Goal: Find specific page/section: Find specific page/section

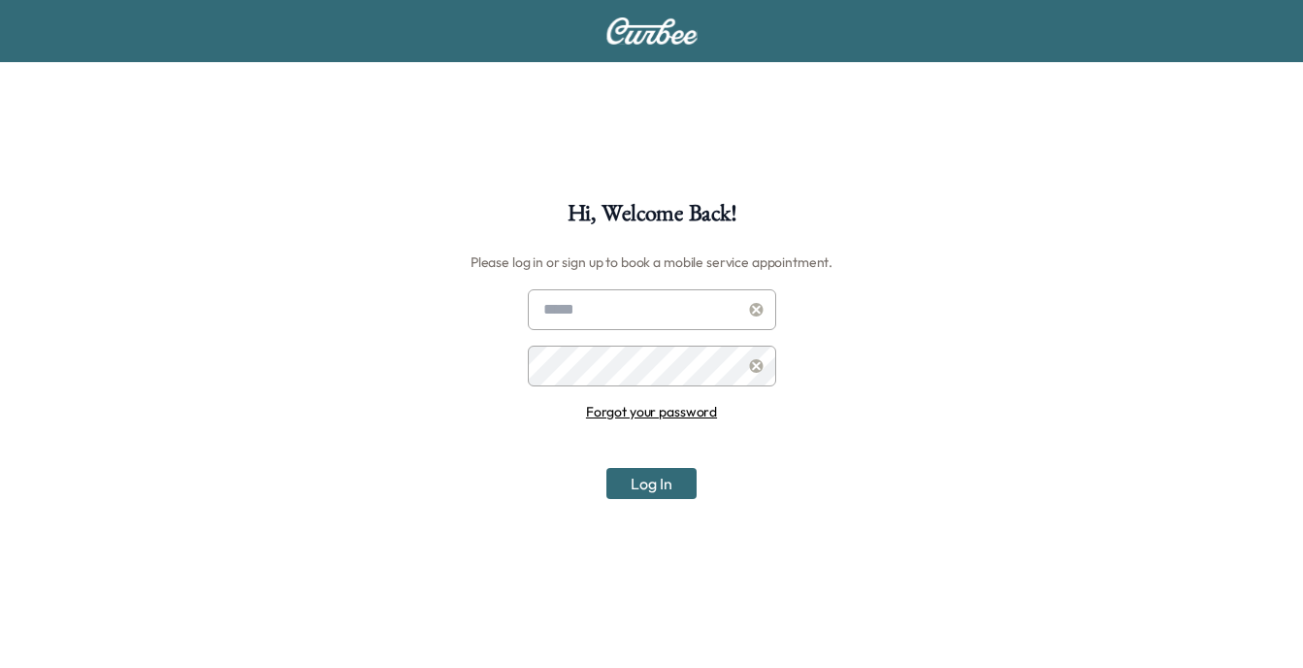
type input "**********"
click at [649, 478] on button "Log In" at bounding box center [652, 483] width 90 height 31
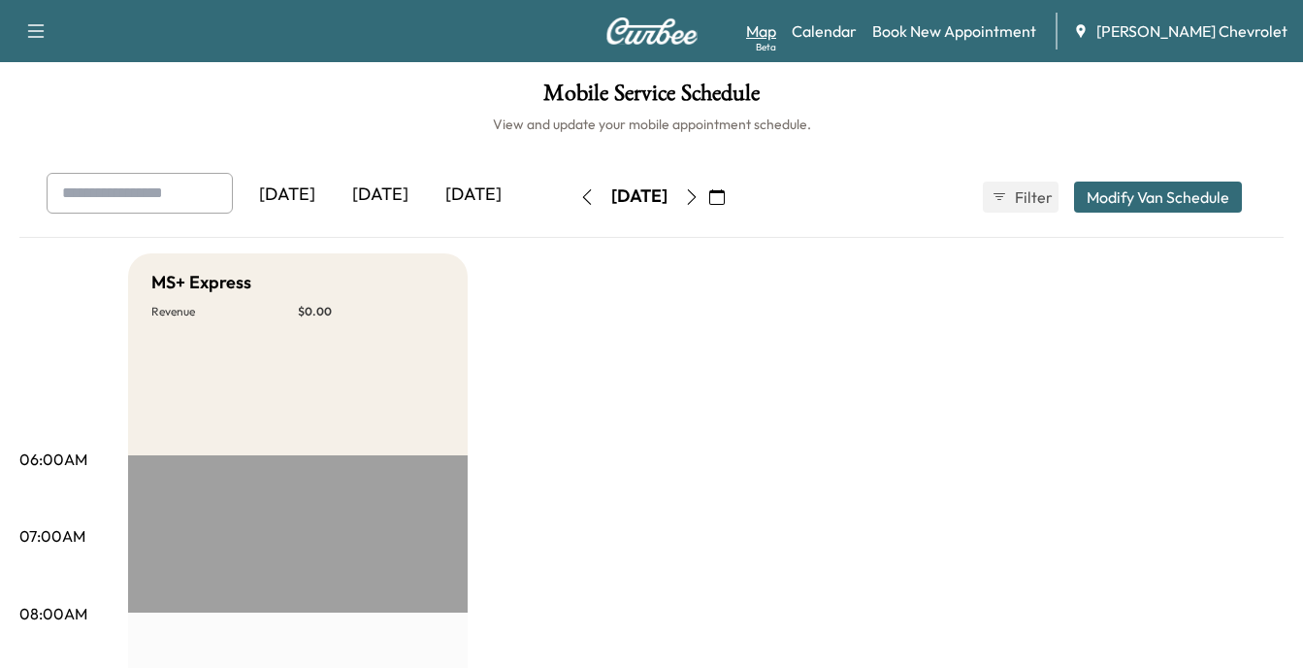
click at [776, 32] on link "Map Beta" at bounding box center [761, 30] width 30 height 23
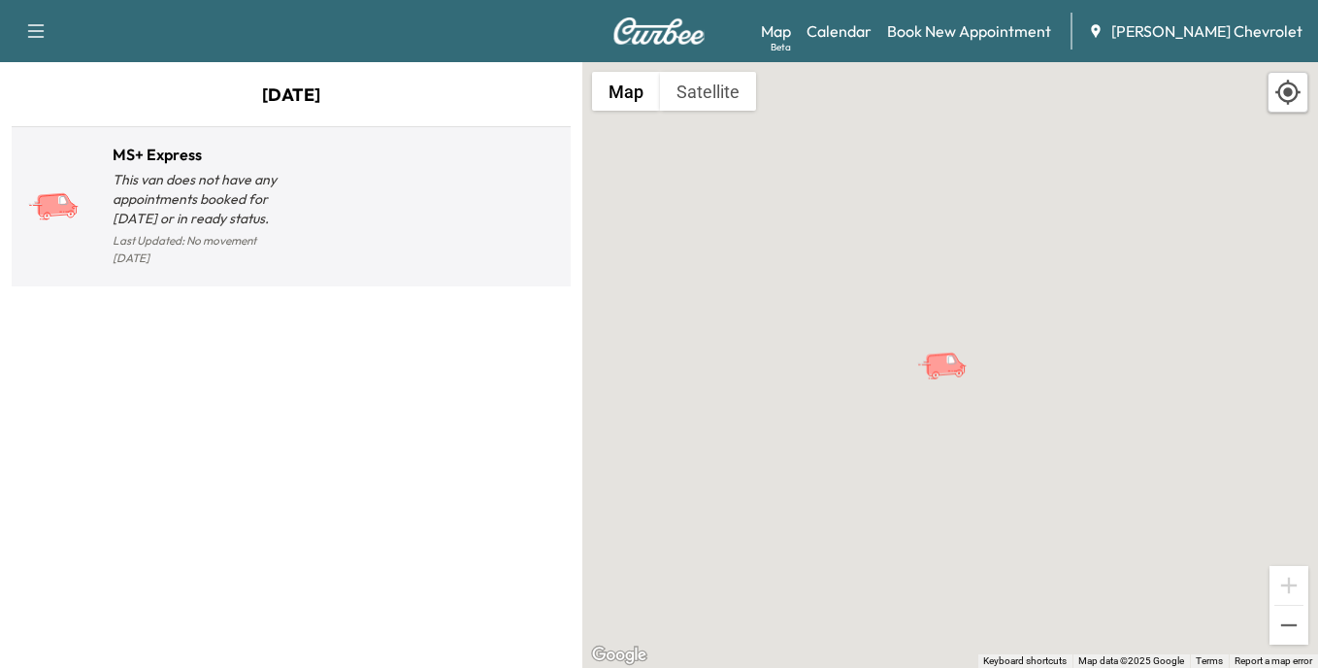
click at [241, 202] on p "This van does not have any appointments booked for [DATE] or in ready status." at bounding box center [202, 199] width 179 height 58
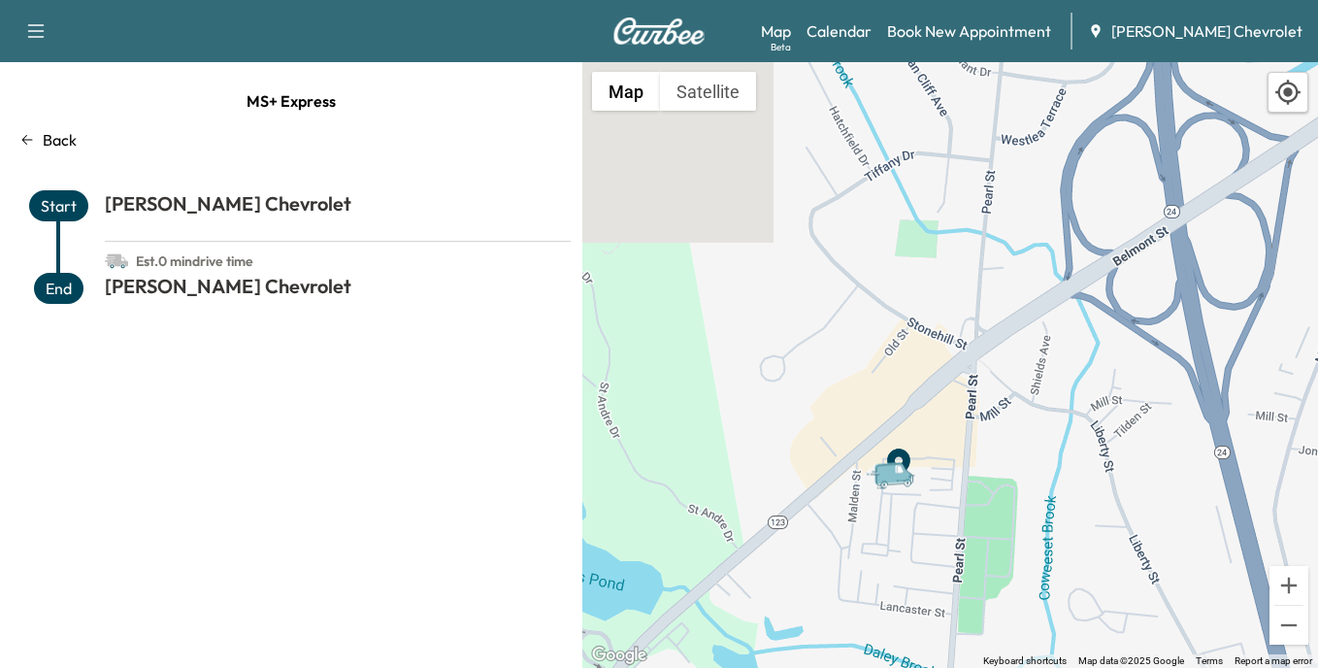
click at [28, 137] on icon at bounding box center [27, 140] width 16 height 16
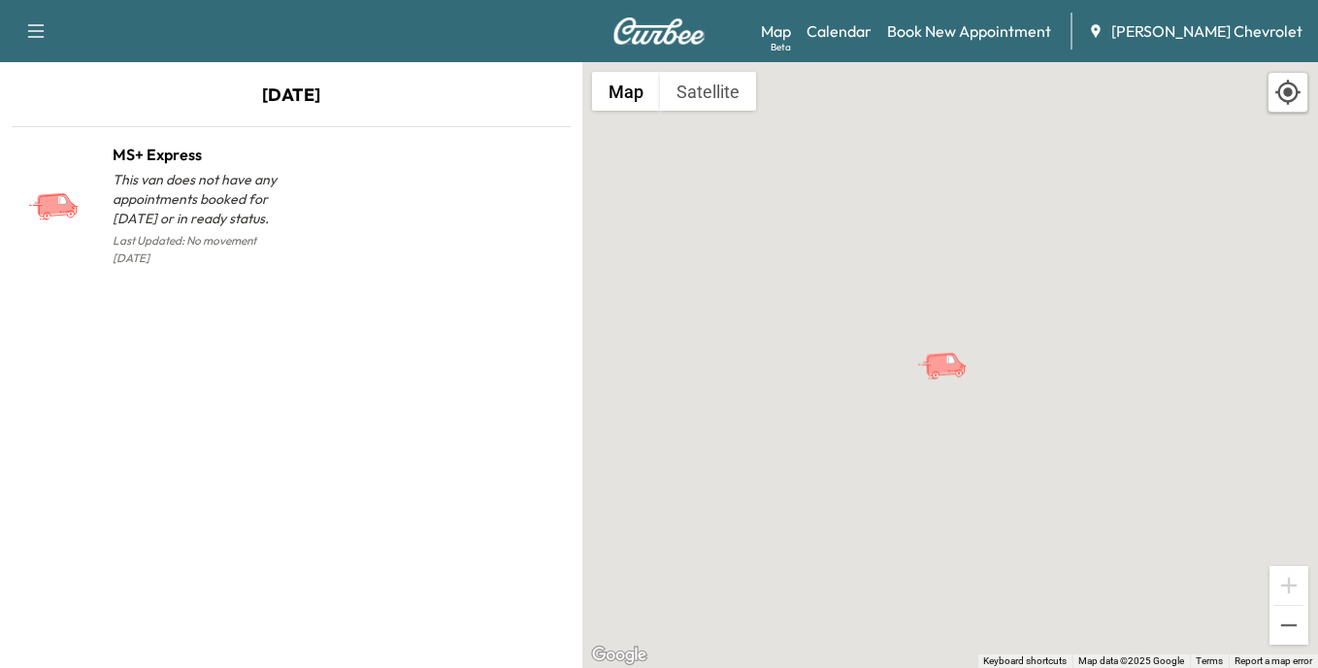
click at [949, 373] on icon "MS+ Express" at bounding box center [950, 365] width 68 height 34
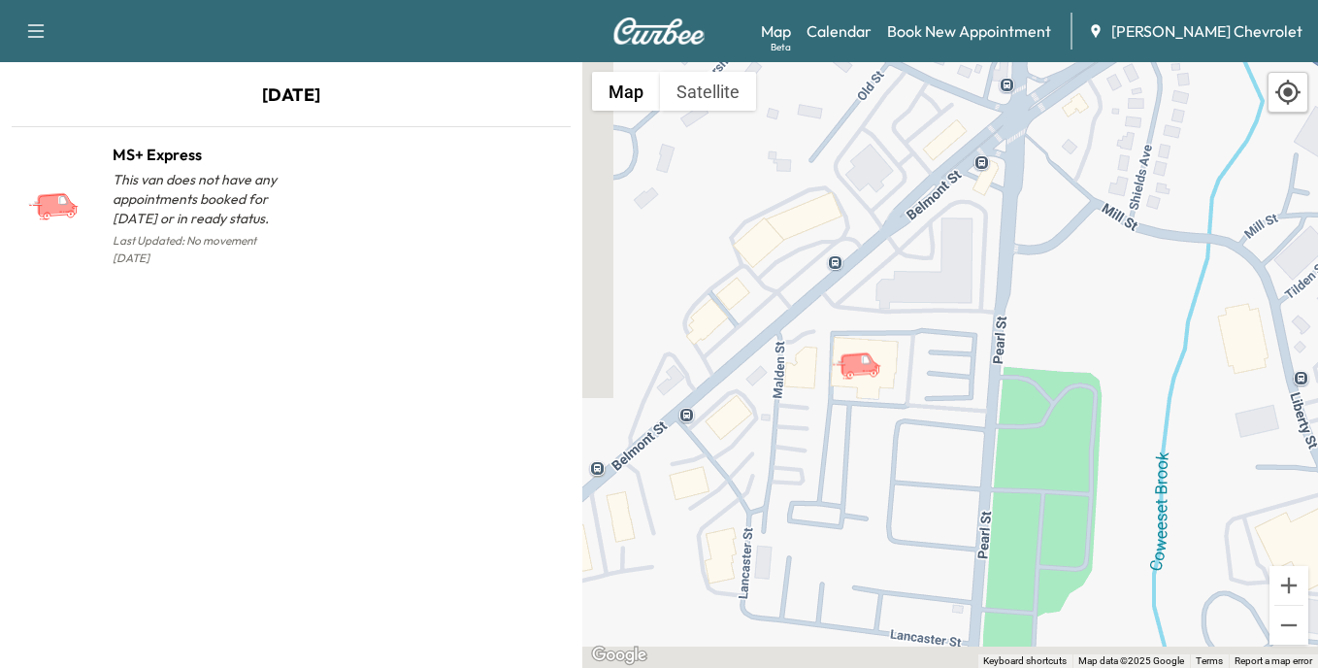
drag, startPoint x: 1109, startPoint y: 542, endPoint x: 865, endPoint y: 401, distance: 282.2
click at [865, 401] on div "To activate drag with keyboard, press Alt + Enter. Once in keyboard drag state,…" at bounding box center [950, 365] width 736 height 606
click at [791, 36] on link "Map Beta" at bounding box center [776, 30] width 30 height 23
click at [791, 45] on div "Beta" at bounding box center [781, 47] width 20 height 15
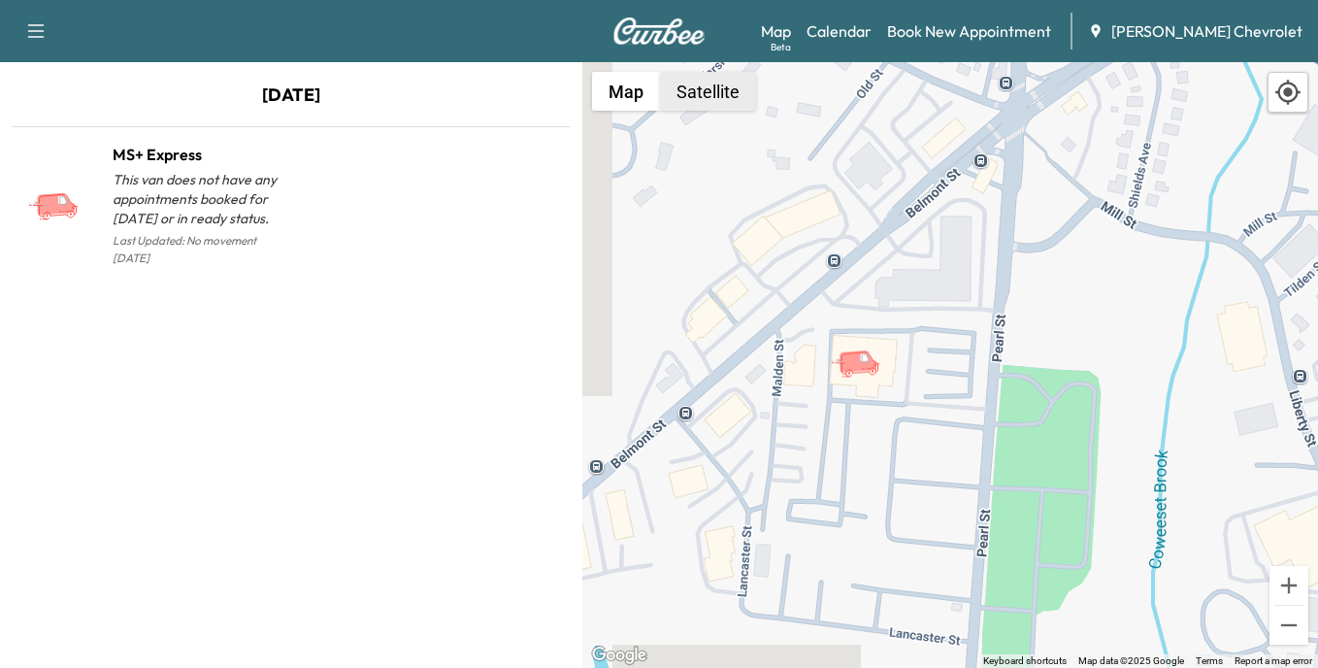
click at [700, 91] on button "Satellite" at bounding box center [708, 91] width 96 height 39
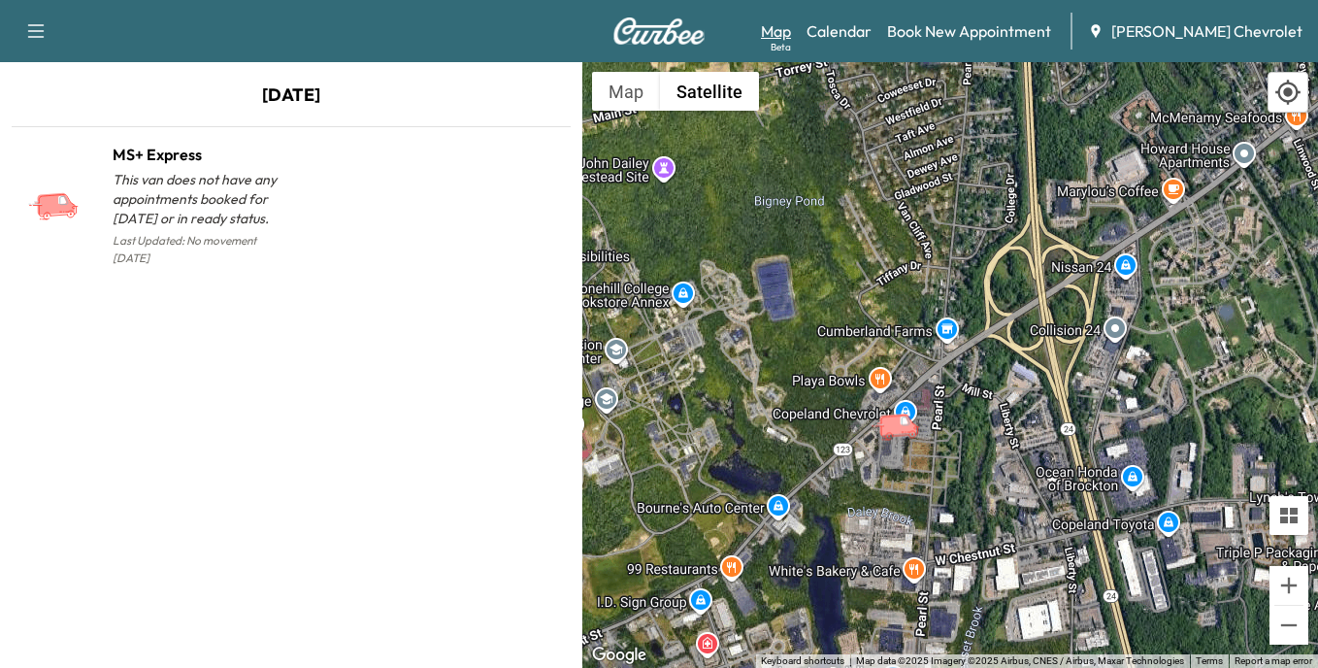
click at [791, 29] on link "Map Beta" at bounding box center [776, 30] width 30 height 23
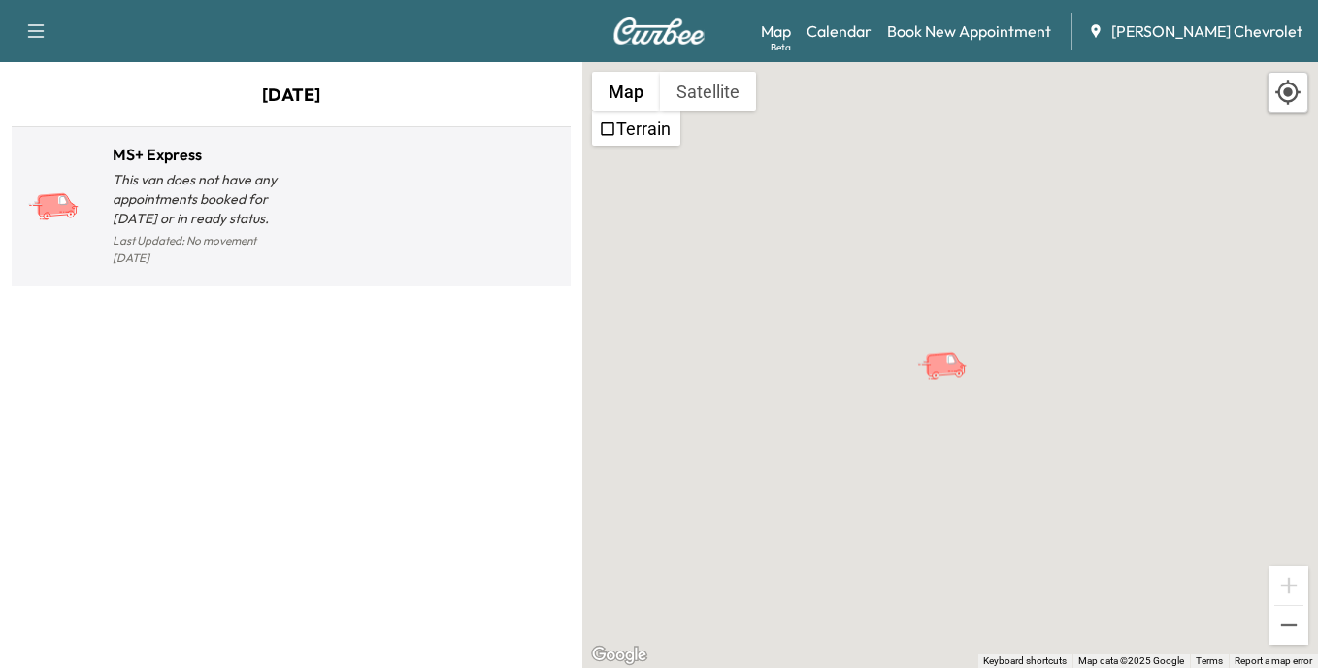
click at [155, 202] on p "This van does not have any appointments booked for [DATE] or in ready status." at bounding box center [202, 199] width 179 height 58
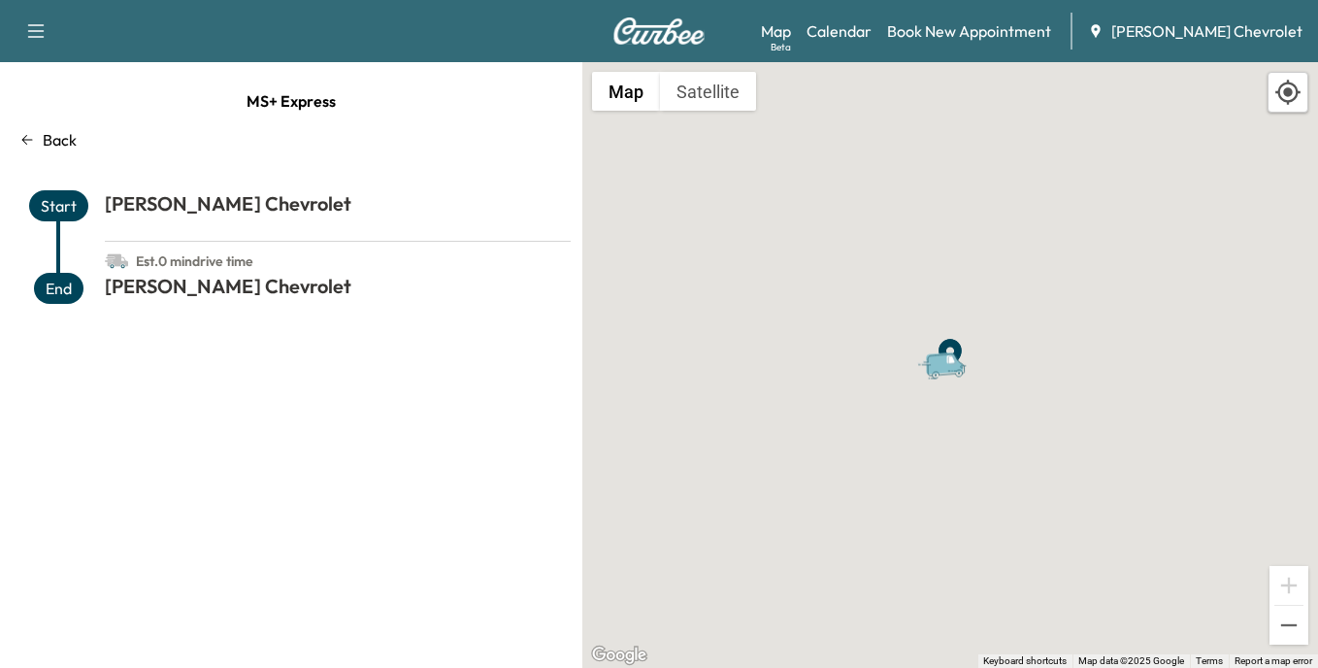
click at [62, 202] on span "Start" at bounding box center [58, 205] width 59 height 31
click at [48, 286] on span "End" at bounding box center [58, 288] width 49 height 31
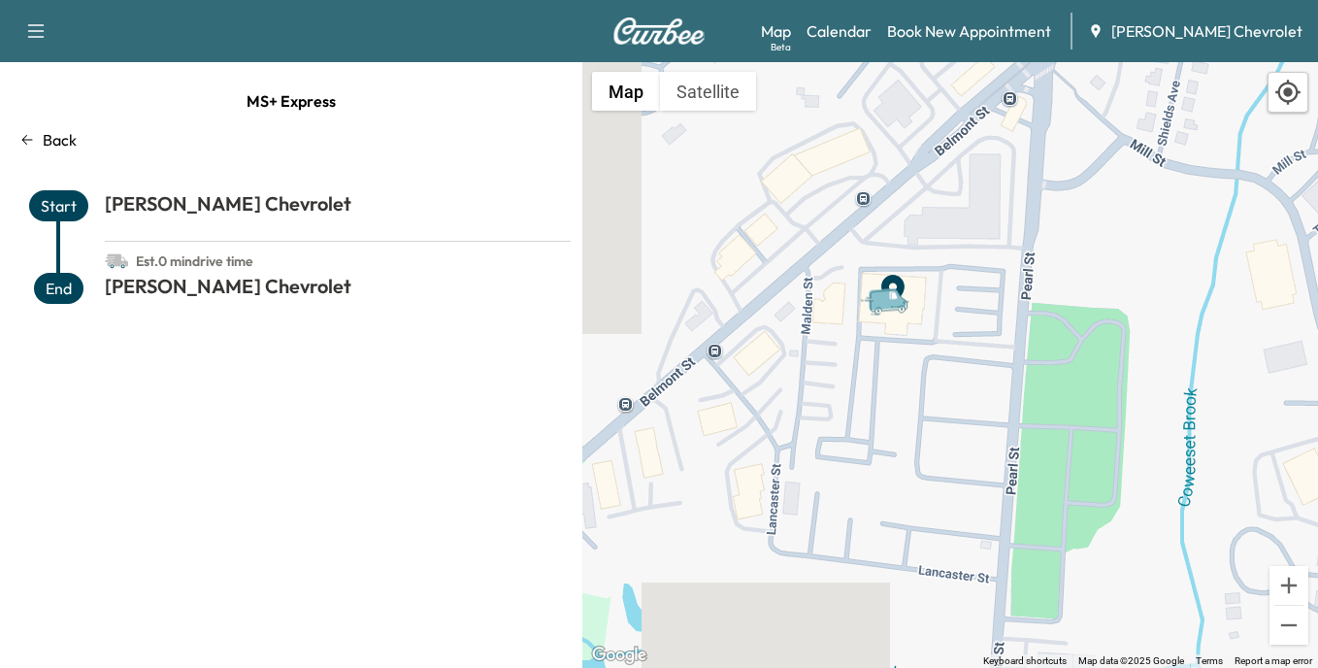
drag, startPoint x: 1005, startPoint y: 497, endPoint x: 937, endPoint y: 402, distance: 116.9
click at [937, 402] on div "To activate drag with keyboard, press Alt + Enter. Once in keyboard drag state,…" at bounding box center [950, 365] width 736 height 606
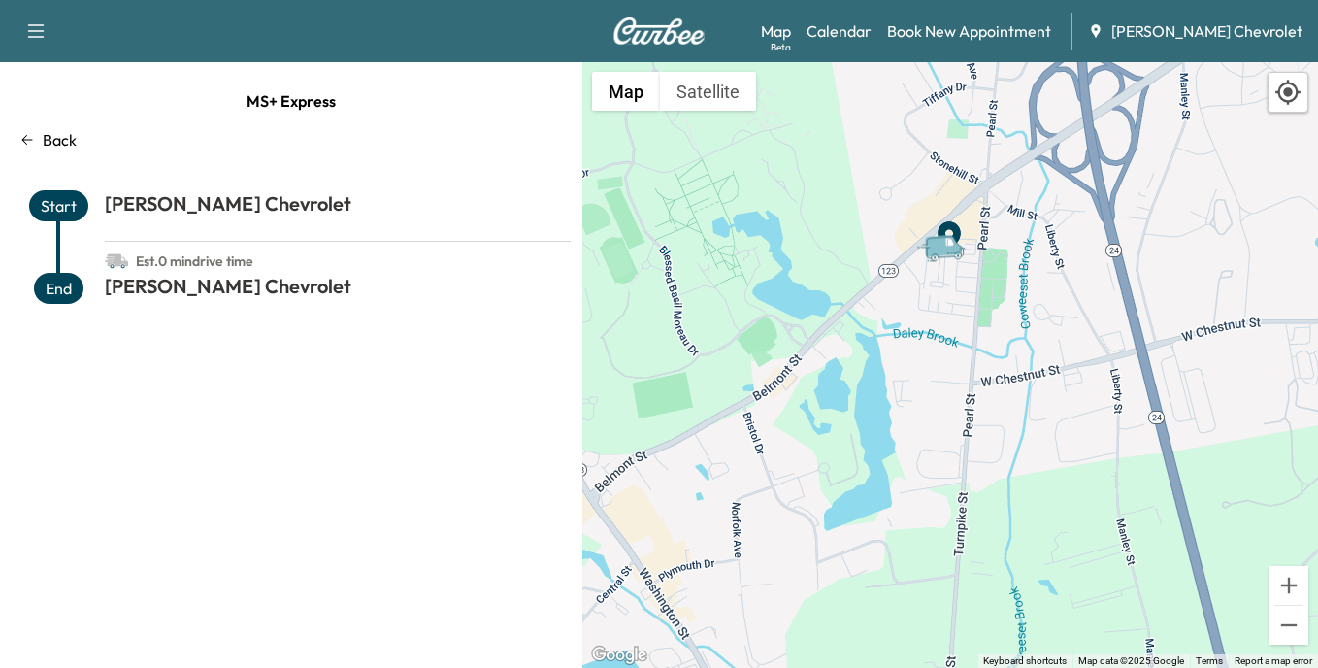
drag, startPoint x: 928, startPoint y: 451, endPoint x: 963, endPoint y: 315, distance: 140.3
click at [963, 315] on div "To activate drag with keyboard, press Alt + Enter. Once in keyboard drag state,…" at bounding box center [950, 365] width 736 height 606
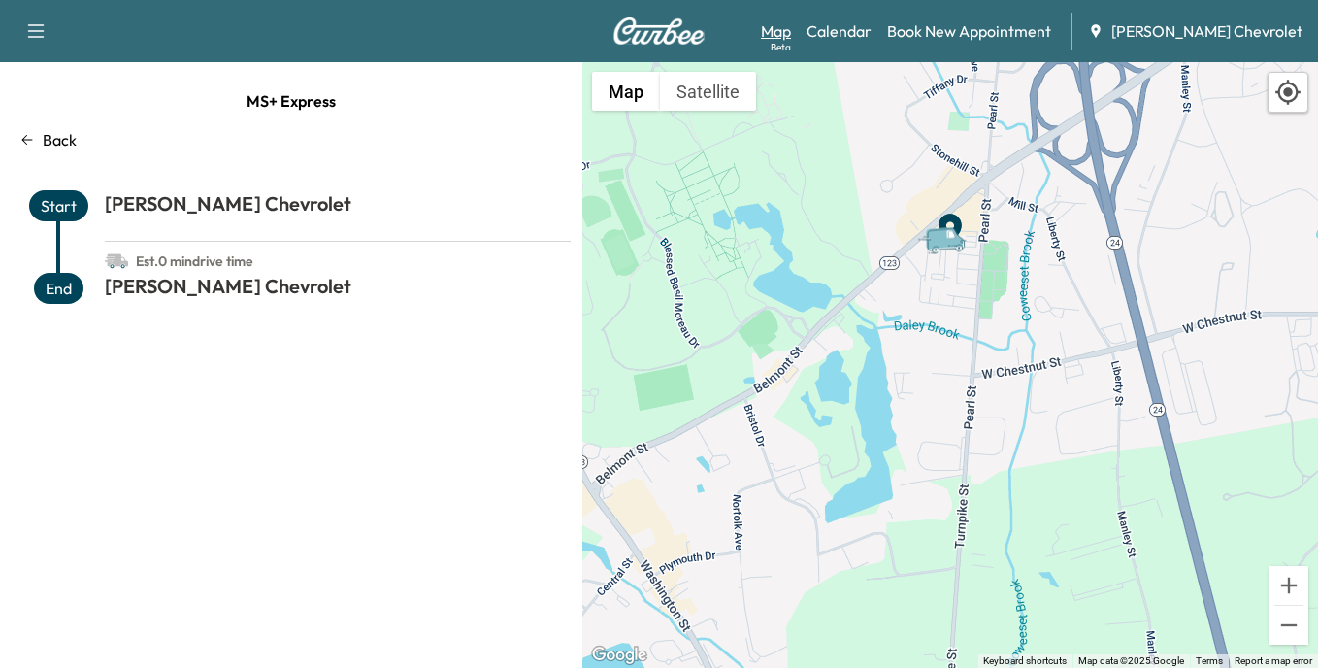
click at [791, 31] on link "Map Beta" at bounding box center [776, 30] width 30 height 23
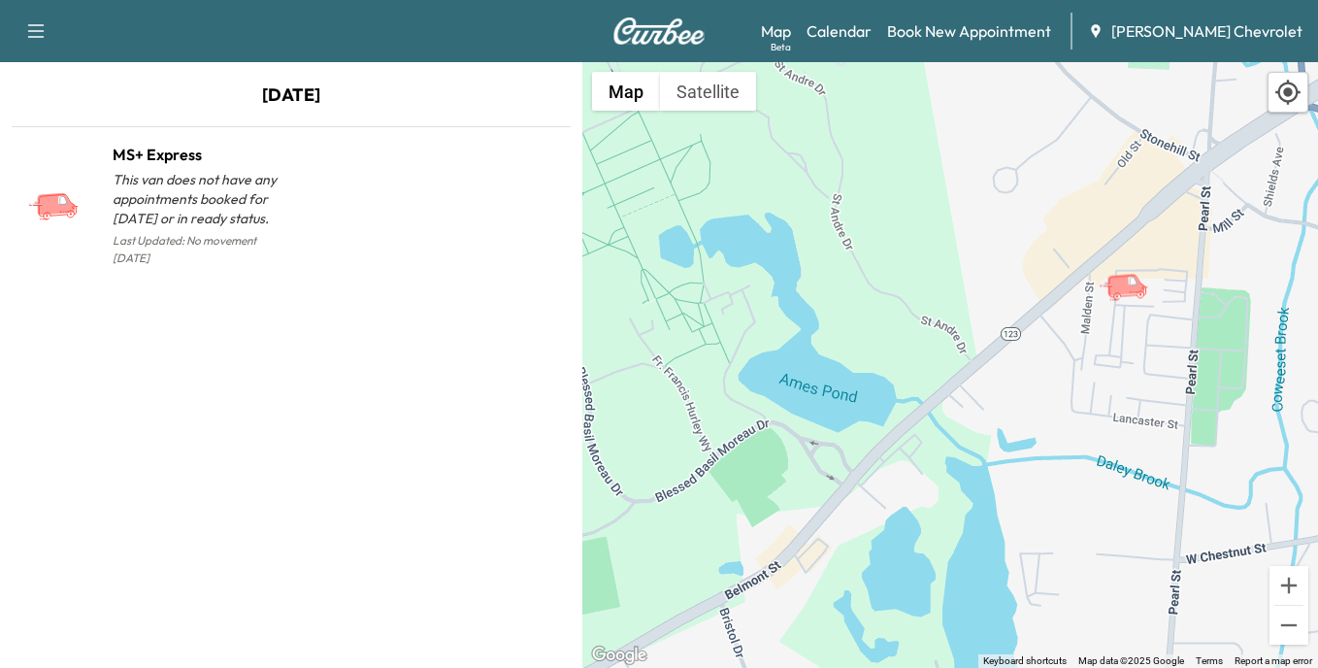
drag, startPoint x: 876, startPoint y: 506, endPoint x: 919, endPoint y: 346, distance: 165.7
click at [919, 346] on div "To activate drag with keyboard, press Alt + Enter. Once in keyboard drag state,…" at bounding box center [950, 365] width 736 height 606
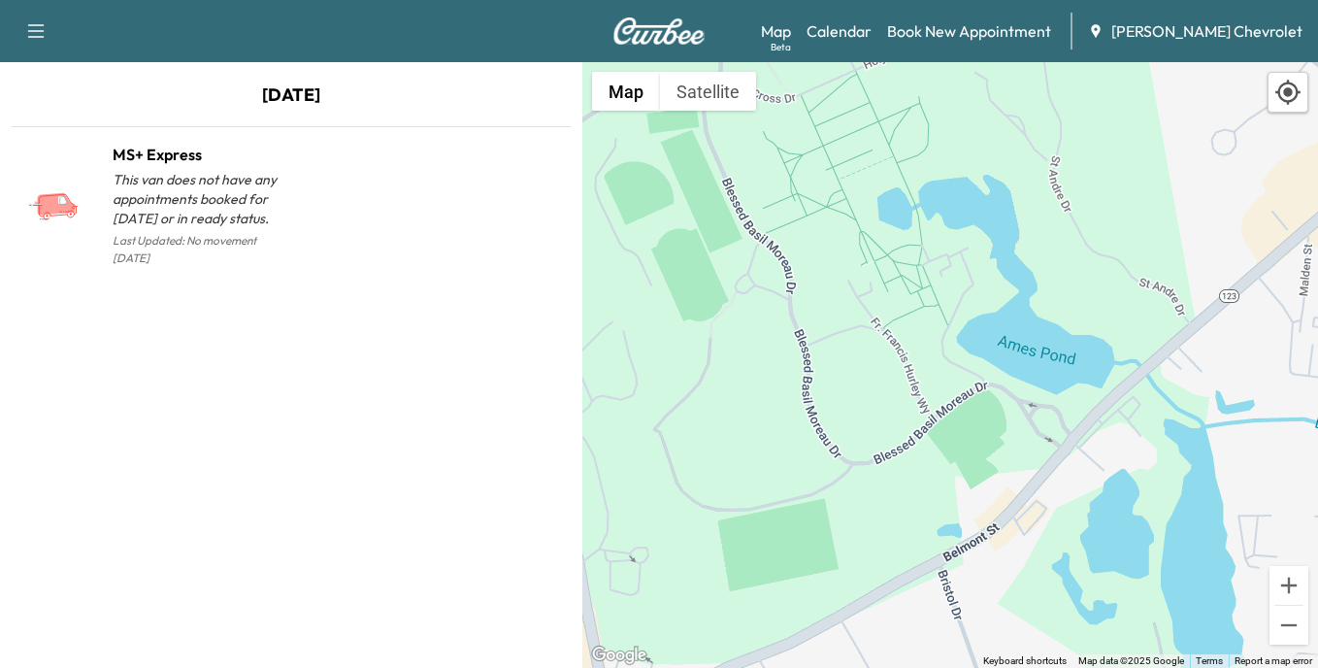
drag, startPoint x: 686, startPoint y: 540, endPoint x: 907, endPoint y: 502, distance: 223.5
click at [907, 502] on div "To activate drag with keyboard, press Alt + Enter. Once in keyboard drag state,…" at bounding box center [950, 365] width 736 height 606
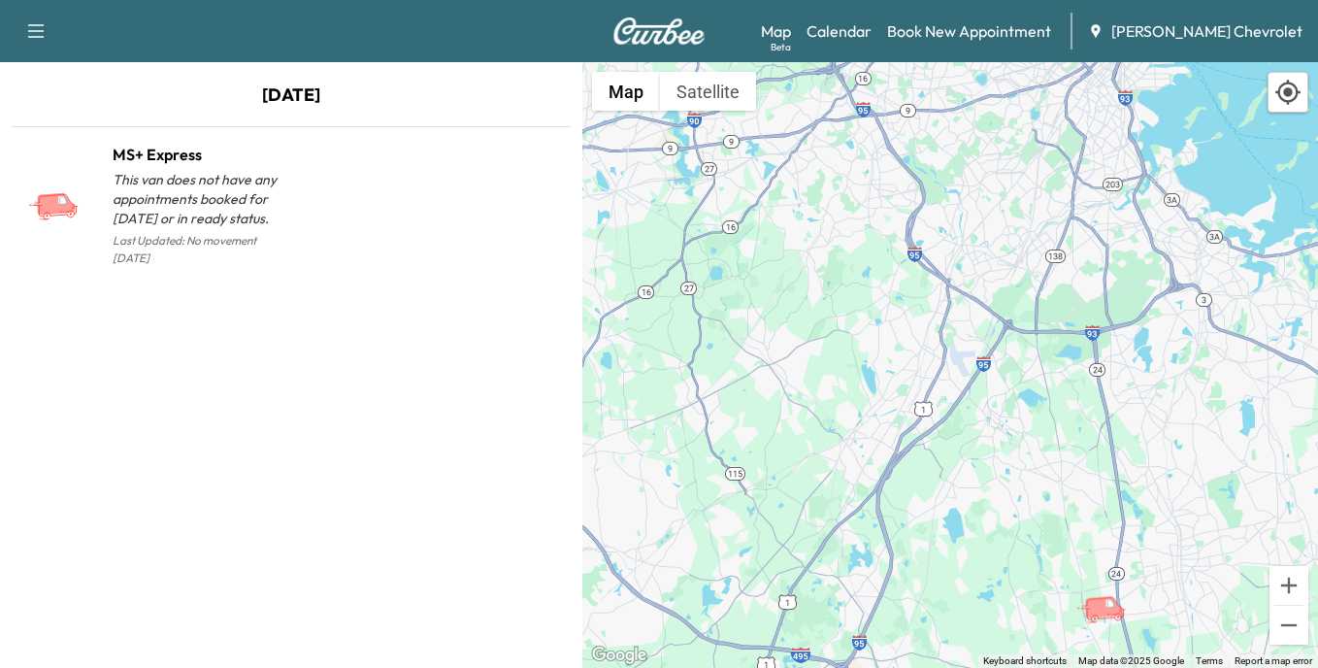
drag, startPoint x: 781, startPoint y: 495, endPoint x: 981, endPoint y: 594, distance: 223.1
click at [981, 595] on div "To activate drag with keyboard, press Alt + Enter. Once in keyboard drag state,…" at bounding box center [950, 365] width 736 height 606
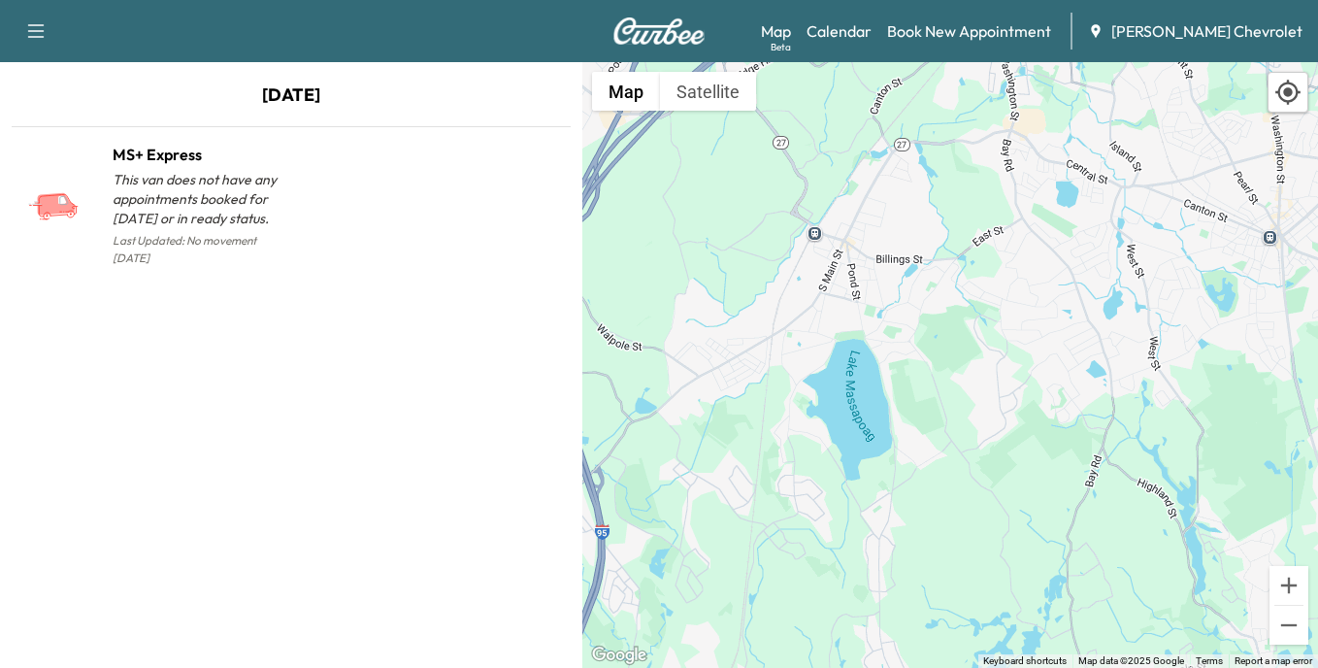
drag, startPoint x: 826, startPoint y: 415, endPoint x: 843, endPoint y: 550, distance: 136.0
click at [843, 550] on div "To activate drag with keyboard, press Alt + Enter. Once in keyboard drag state,…" at bounding box center [950, 365] width 736 height 606
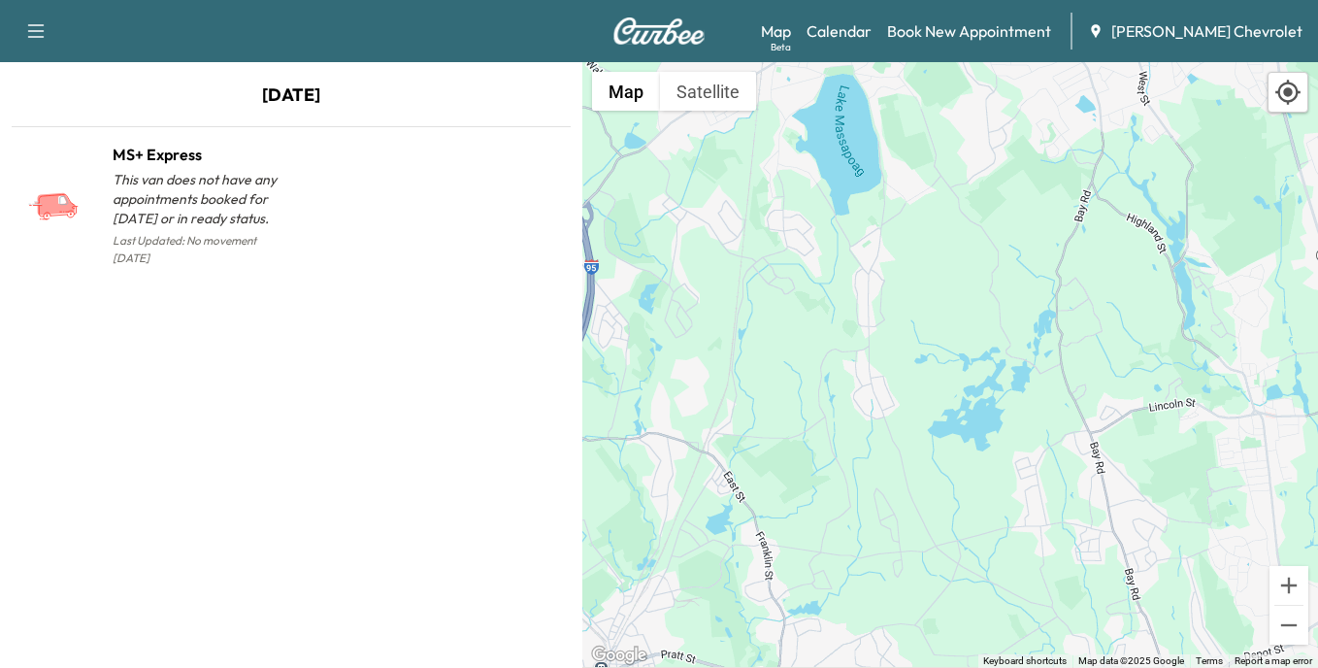
drag, startPoint x: 941, startPoint y: 559, endPoint x: 896, endPoint y: 238, distance: 324.5
click at [899, 245] on div "To activate drag with keyboard, press Alt + Enter. Once in keyboard drag state,…" at bounding box center [950, 365] width 736 height 606
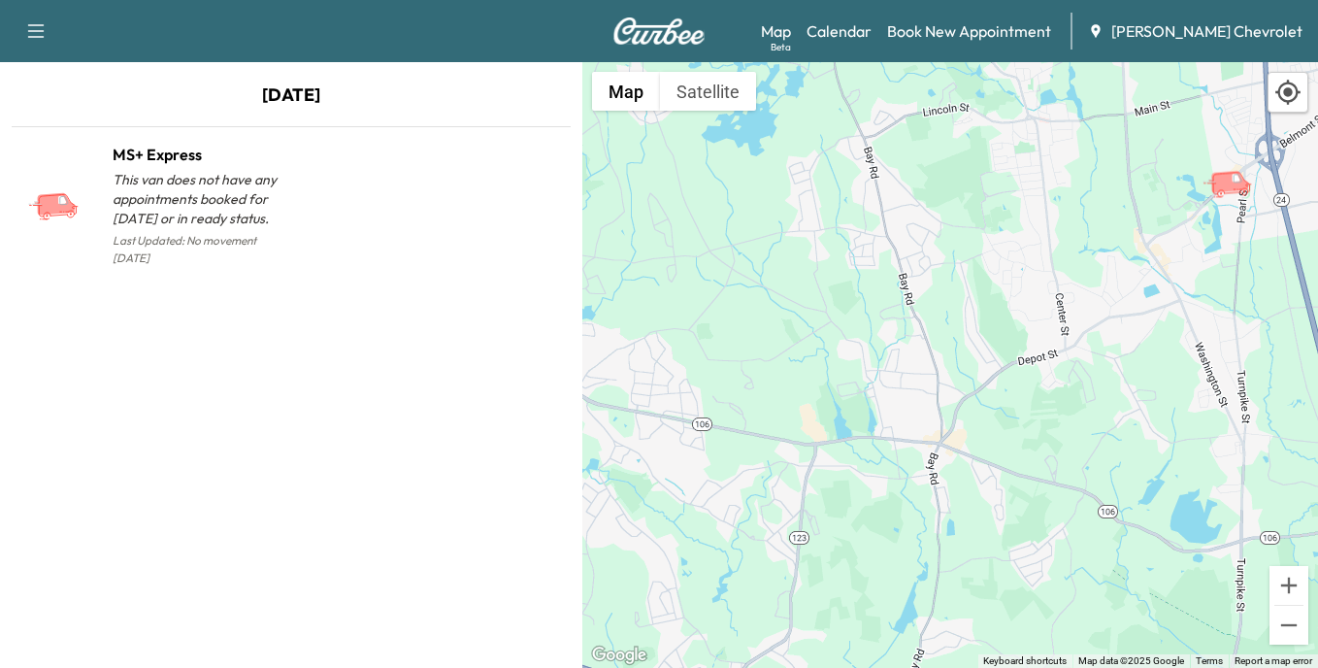
drag, startPoint x: 1131, startPoint y: 370, endPoint x: 955, endPoint y: 224, distance: 228.2
click at [955, 224] on div "To activate drag with keyboard, press Alt + Enter. Once in keyboard drag state,…" at bounding box center [950, 365] width 736 height 606
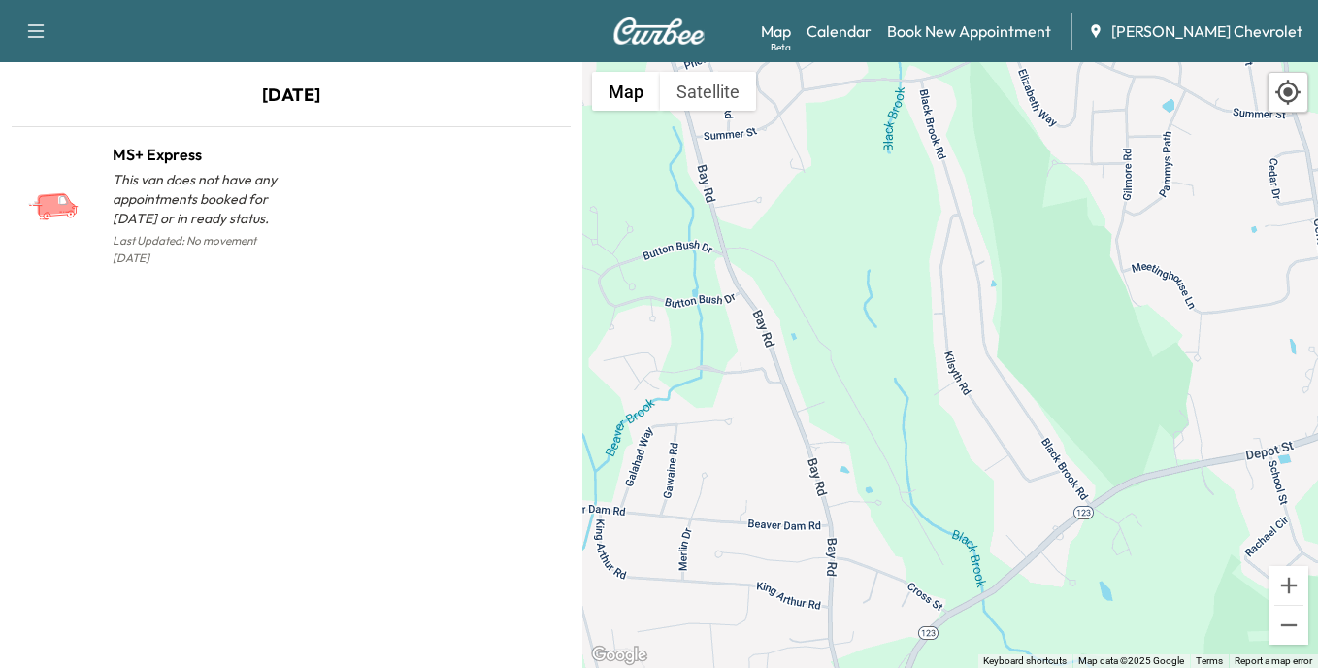
click at [796, 220] on div "To activate drag with keyboard, press Alt + Enter. Once in keyboard drag state,…" at bounding box center [950, 365] width 736 height 606
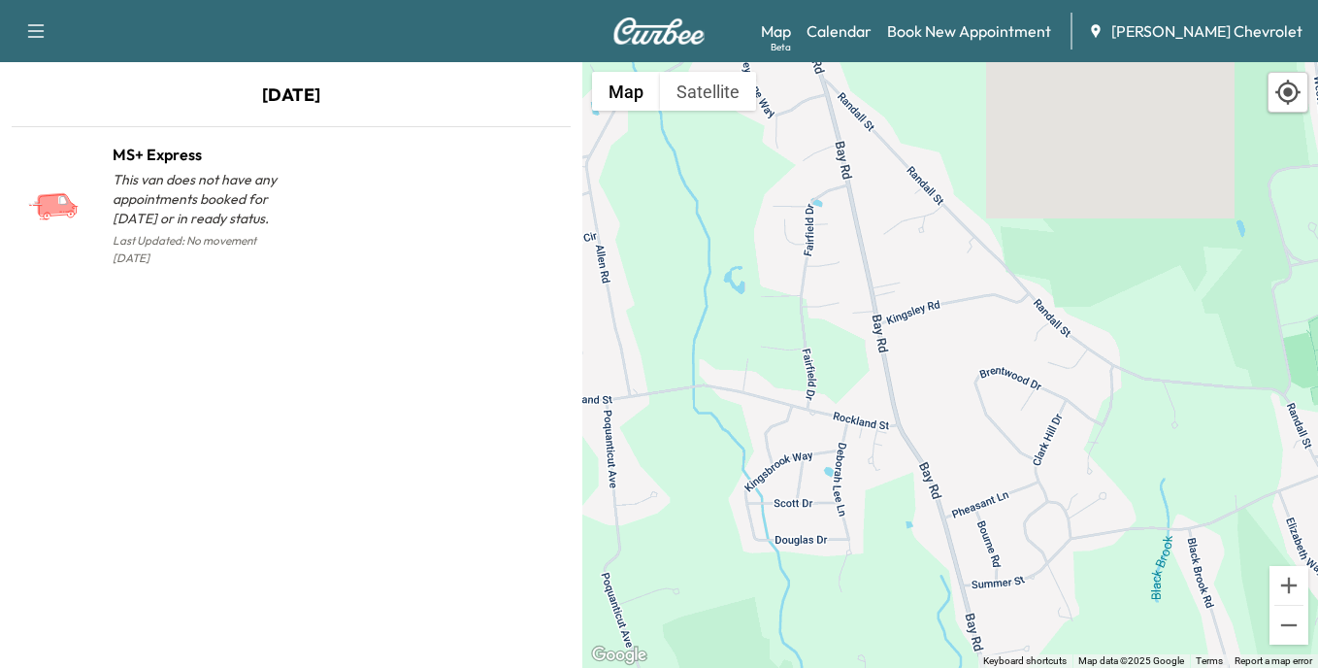
drag, startPoint x: 796, startPoint y: 220, endPoint x: 1069, endPoint y: 656, distance: 514.1
click at [1071, 660] on div "To activate drag with keyboard, press Alt + Enter. Once in keyboard drag state,…" at bounding box center [950, 365] width 736 height 606
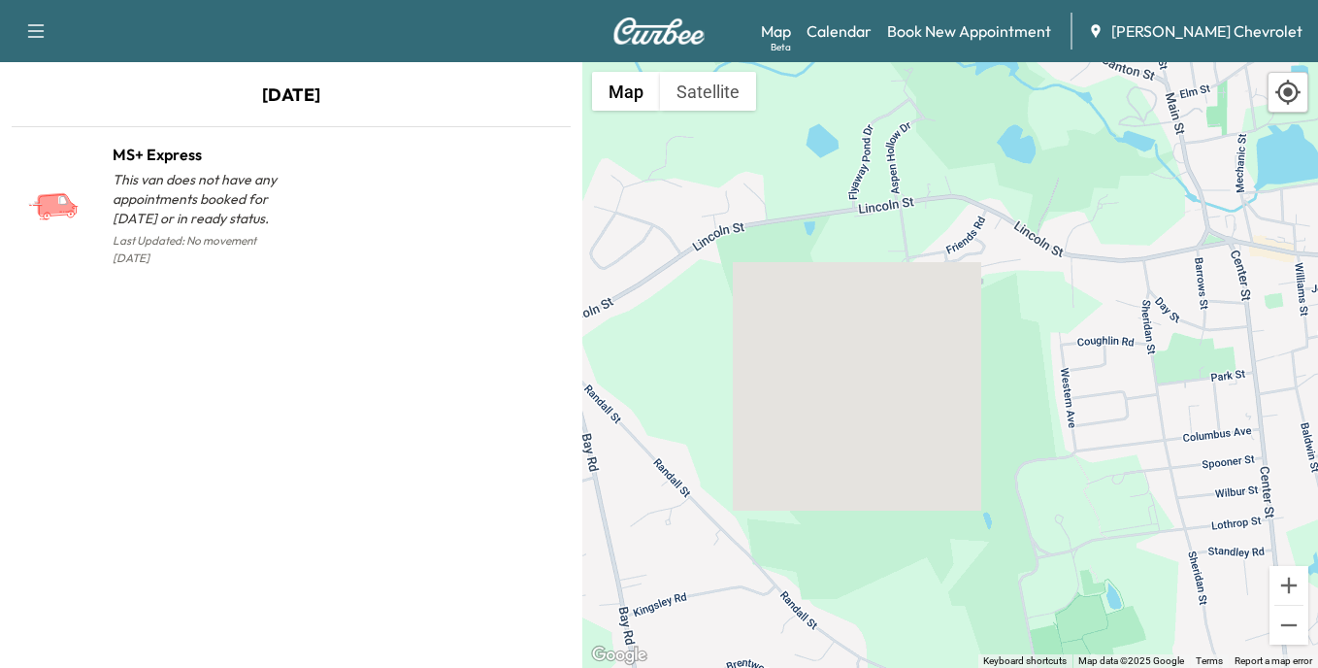
drag, startPoint x: 1030, startPoint y: 207, endPoint x: 773, endPoint y: 520, distance: 405.5
click at [773, 520] on div "To activate drag with keyboard, press Alt + Enter. Once in keyboard drag state,…" at bounding box center [950, 365] width 736 height 606
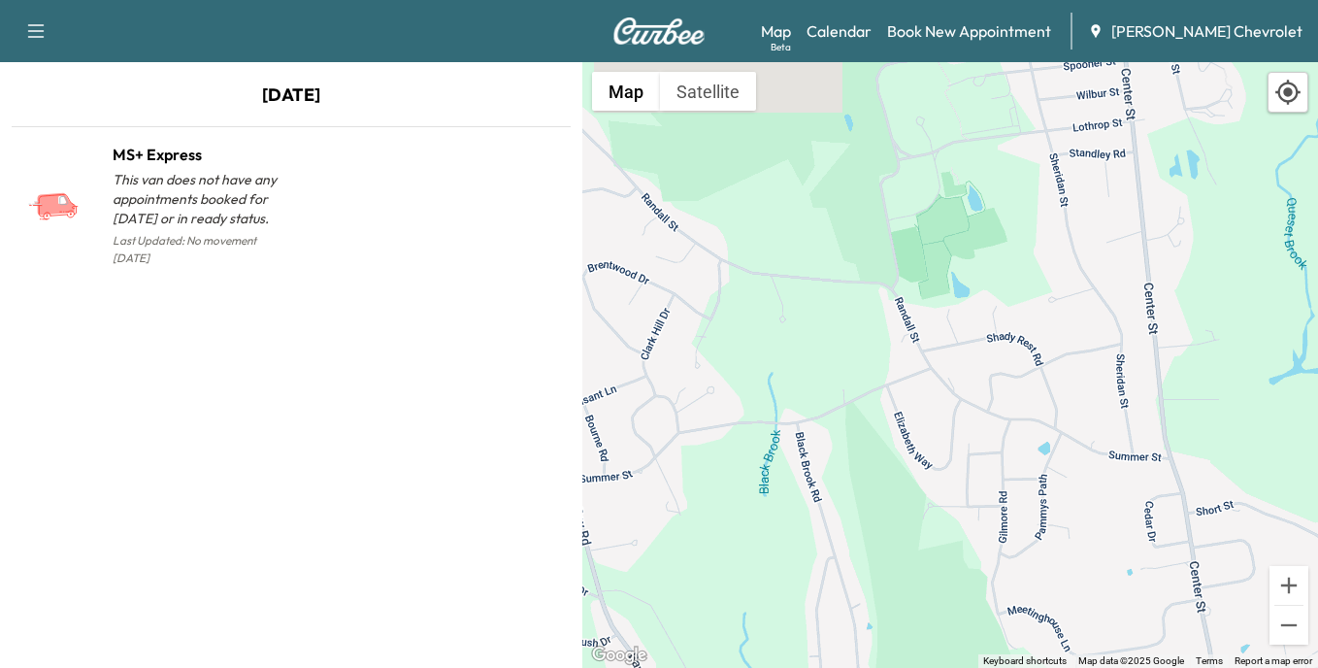
drag, startPoint x: 1046, startPoint y: 559, endPoint x: 901, endPoint y: 183, distance: 402.8
click at [904, 187] on div "To activate drag with keyboard, press Alt + Enter. Once in keyboard drag state,…" at bounding box center [950, 365] width 736 height 606
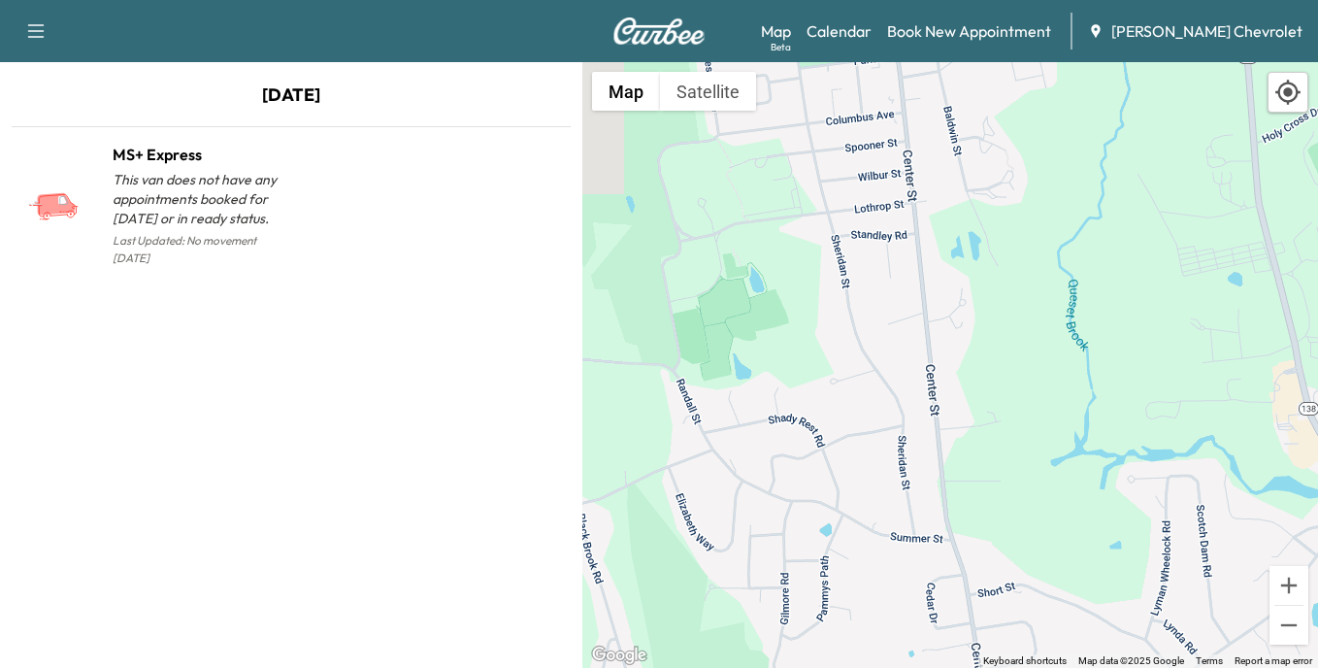
drag, startPoint x: 915, startPoint y: 431, endPoint x: 699, endPoint y: 517, distance: 233.0
click at [699, 517] on div "To activate drag with keyboard, press Alt + Enter. Once in keyboard drag state,…" at bounding box center [950, 365] width 736 height 606
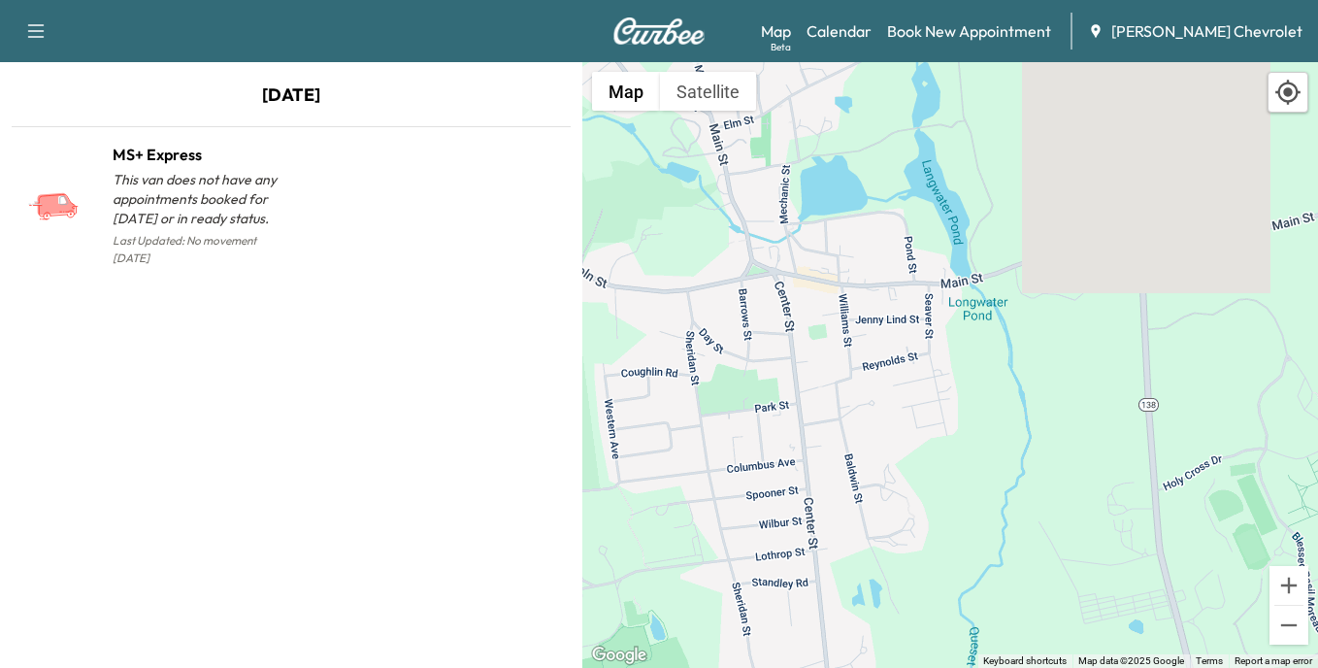
drag, startPoint x: 952, startPoint y: 228, endPoint x: 854, endPoint y: 576, distance: 361.0
click at [854, 576] on div "To activate drag with keyboard, press Alt + Enter. Once in keyboard drag state,…" at bounding box center [950, 365] width 736 height 606
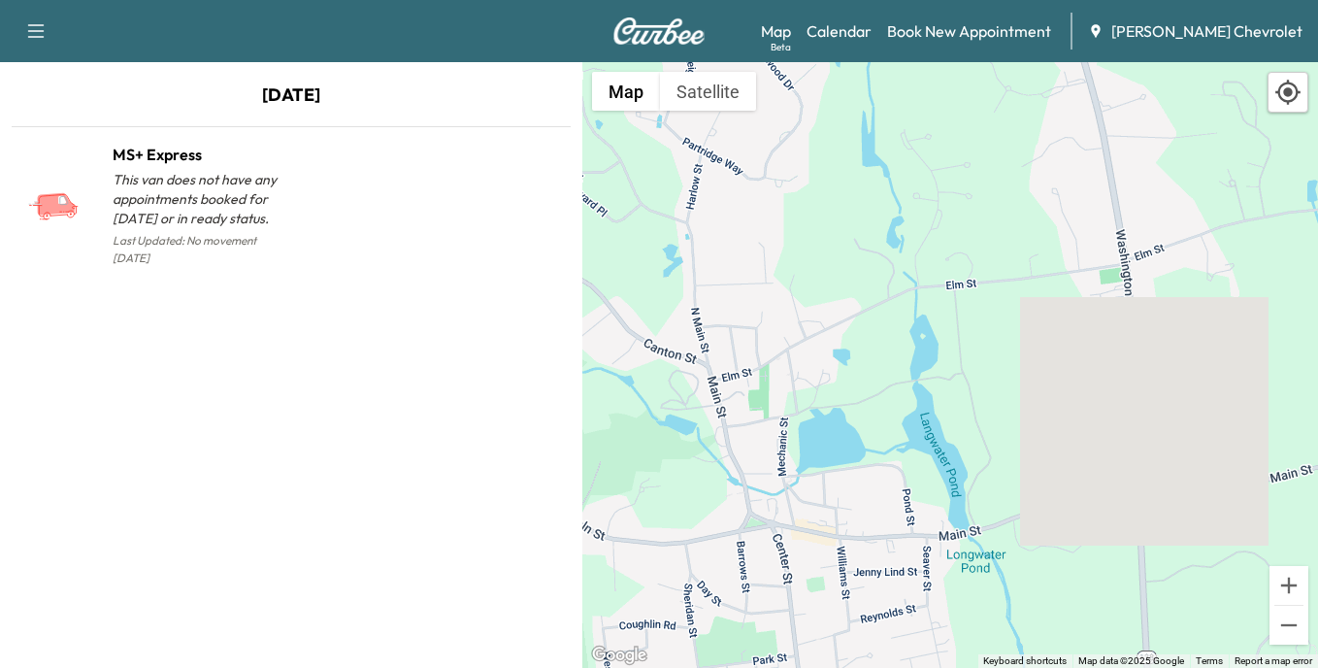
drag, startPoint x: 960, startPoint y: 244, endPoint x: 958, endPoint y: 505, distance: 261.1
click at [958, 505] on div "To activate drag with keyboard, press Alt + Enter. Once in keyboard drag state,…" at bounding box center [950, 365] width 736 height 606
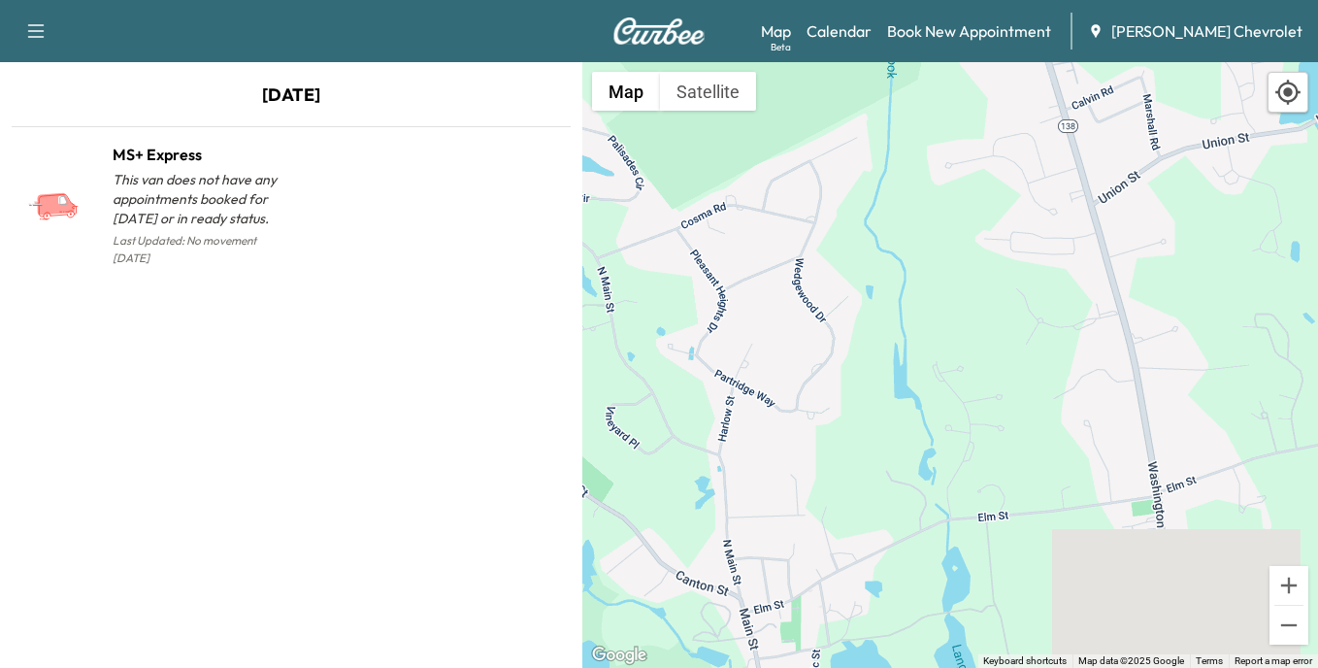
drag, startPoint x: 886, startPoint y: 208, endPoint x: 920, endPoint y: 440, distance: 234.4
click at [920, 440] on div "To activate drag with keyboard, press Alt + Enter. Once in keyboard drag state,…" at bounding box center [950, 365] width 736 height 606
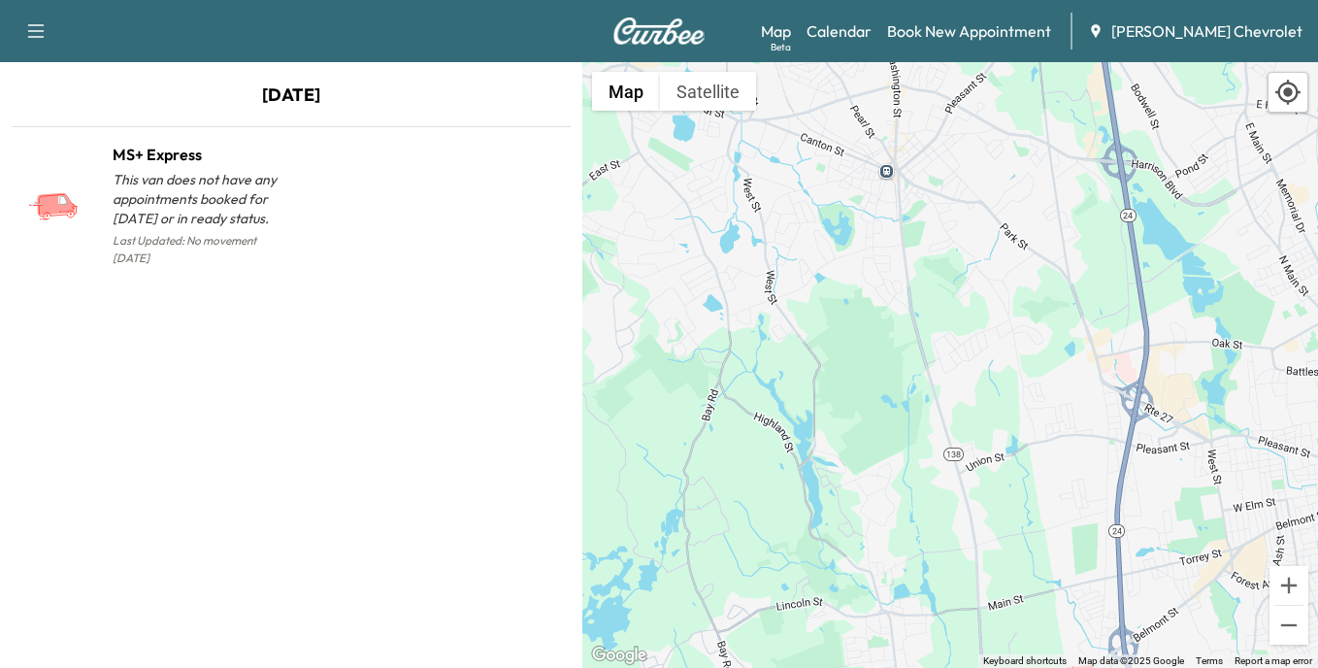
drag, startPoint x: 871, startPoint y: 186, endPoint x: 863, endPoint y: 287, distance: 101.2
click at [863, 287] on div "To activate drag with keyboard, press Alt + Enter. Once in keyboard drag state,…" at bounding box center [950, 365] width 736 height 606
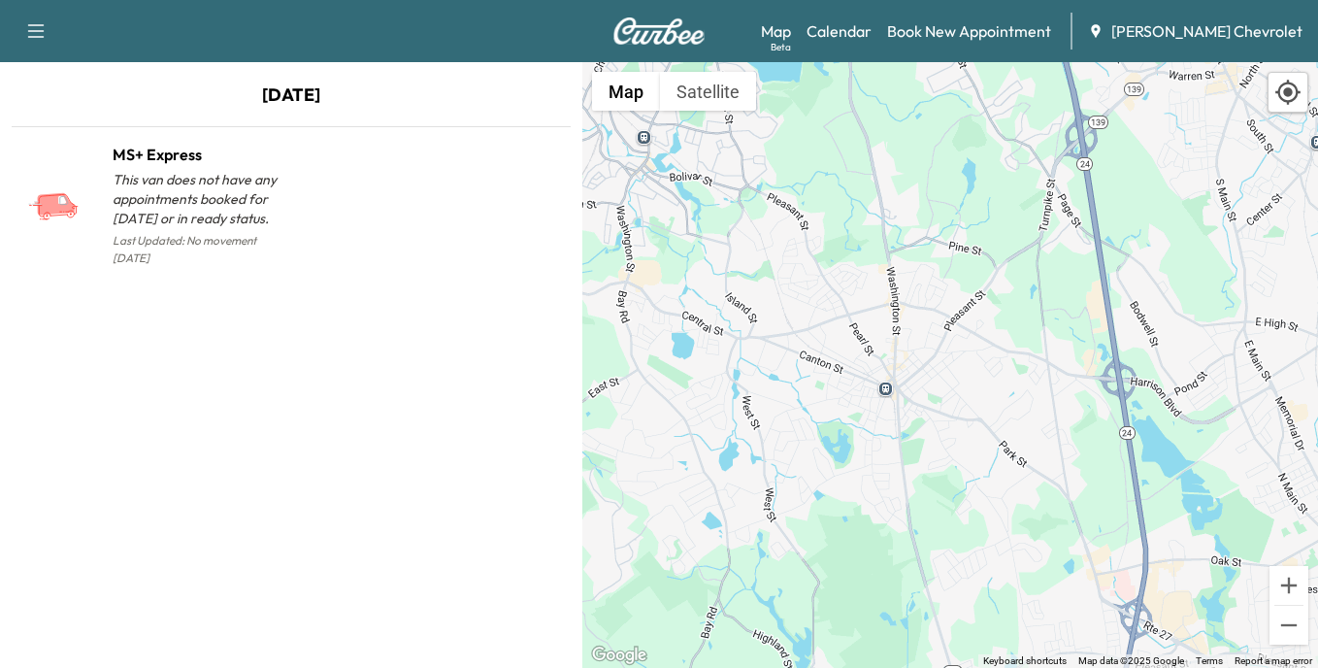
drag, startPoint x: 834, startPoint y: 169, endPoint x: 833, endPoint y: 389, distance: 220.3
click at [833, 389] on div "To activate drag with keyboard, press Alt + Enter. Once in keyboard drag state,…" at bounding box center [950, 365] width 736 height 606
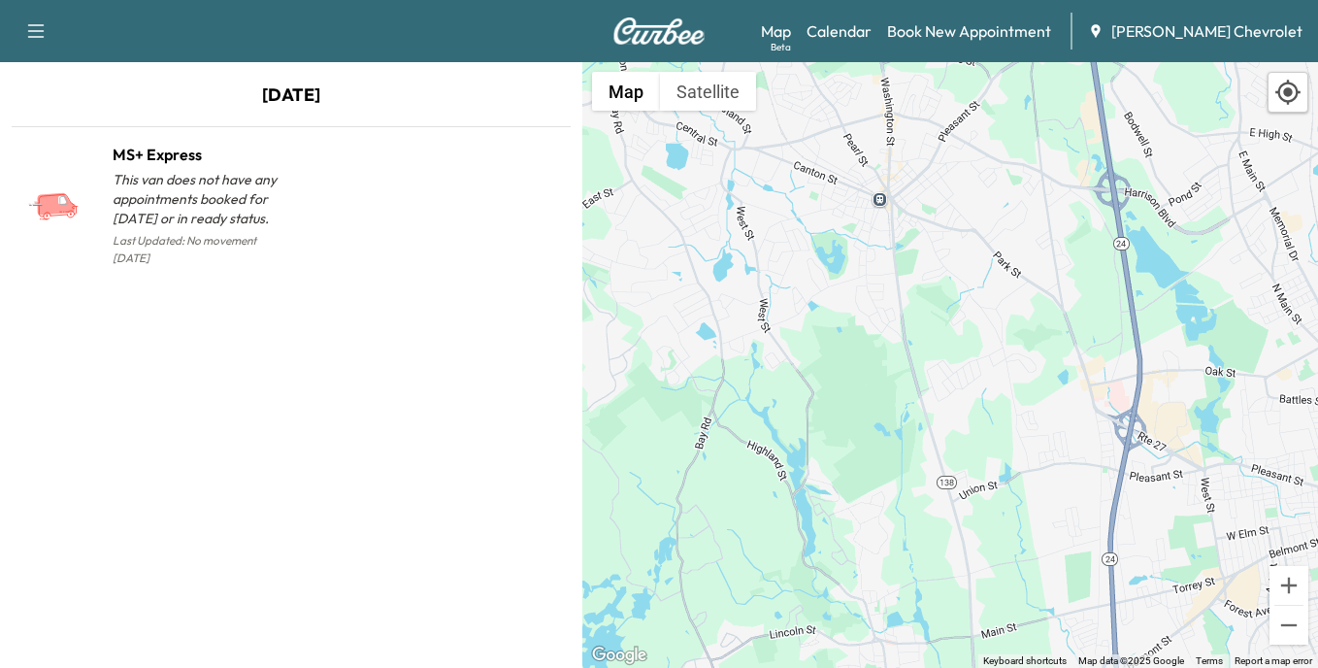
drag, startPoint x: 821, startPoint y: 497, endPoint x: 815, endPoint y: 297, distance: 200.0
click at [815, 297] on div "To activate drag with keyboard, press Alt + Enter. Once in keyboard drag state,…" at bounding box center [950, 365] width 736 height 606
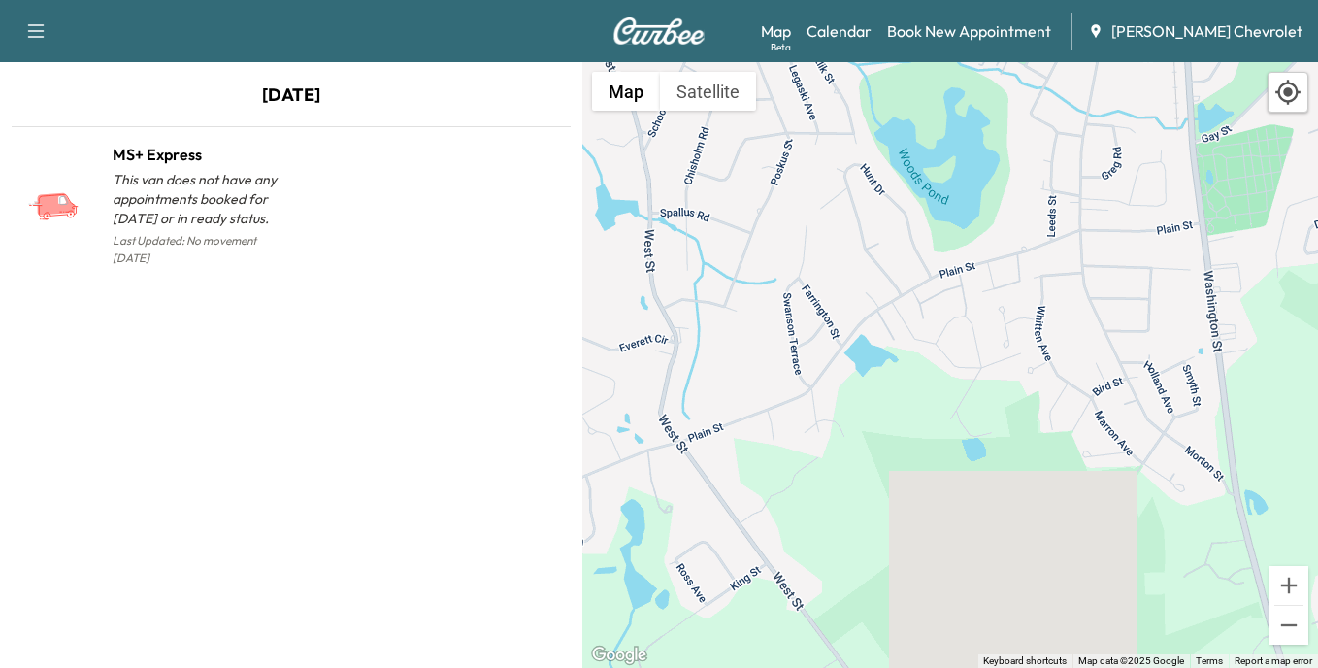
drag, startPoint x: 743, startPoint y: 331, endPoint x: 811, endPoint y: 460, distance: 145.9
click at [811, 460] on div "To activate drag with keyboard, press Alt + Enter. Once in keyboard drag state,…" at bounding box center [950, 365] width 736 height 606
click at [1290, 95] on icon at bounding box center [1287, 92] width 25 height 25
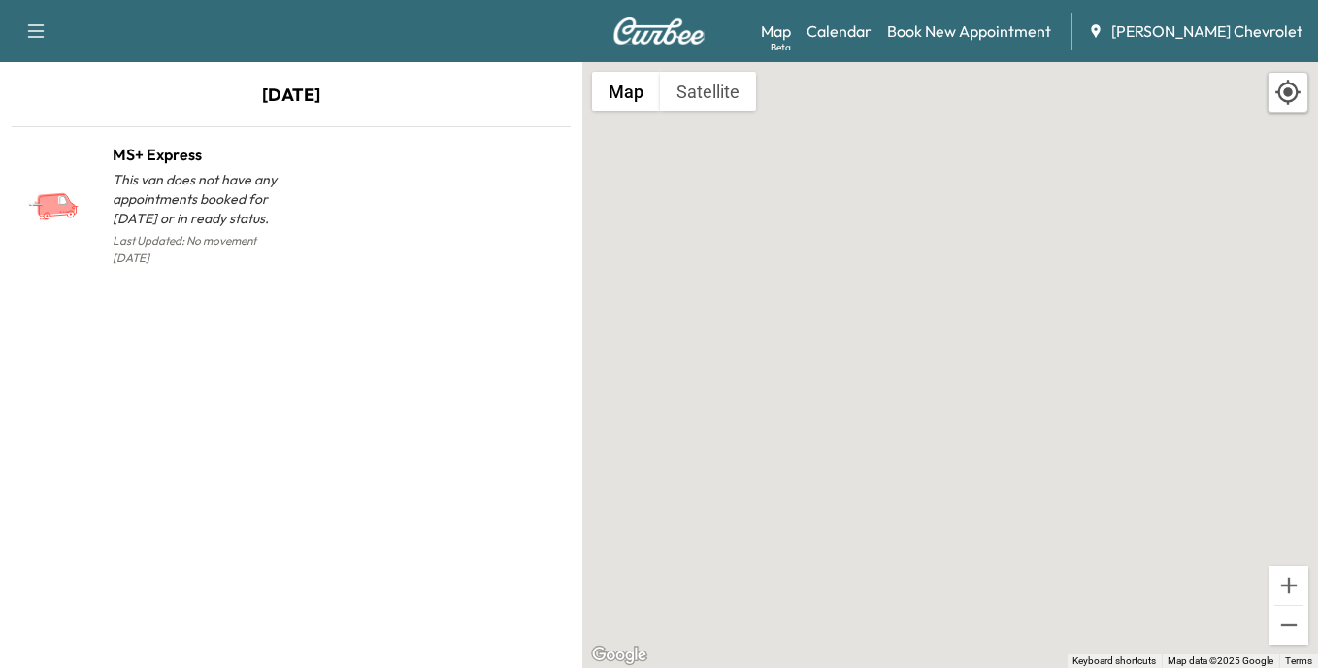
drag, startPoint x: 1169, startPoint y: 243, endPoint x: 1108, endPoint y: 300, distance: 83.1
click at [1108, 300] on div "To activate drag with keyboard, press Alt + Enter. Once in keyboard drag state,…" at bounding box center [950, 365] width 736 height 606
click at [1294, 628] on button "Zoom out" at bounding box center [1289, 625] width 39 height 39
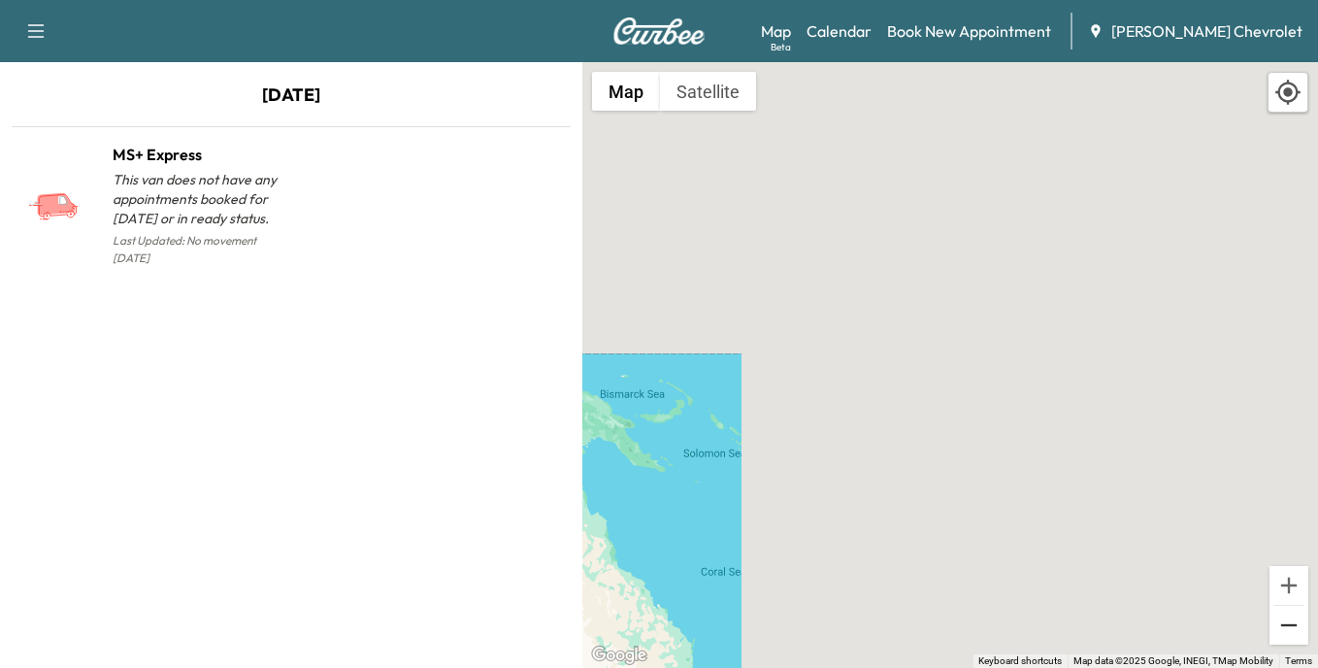
click at [1294, 626] on button "Zoom out" at bounding box center [1289, 625] width 39 height 39
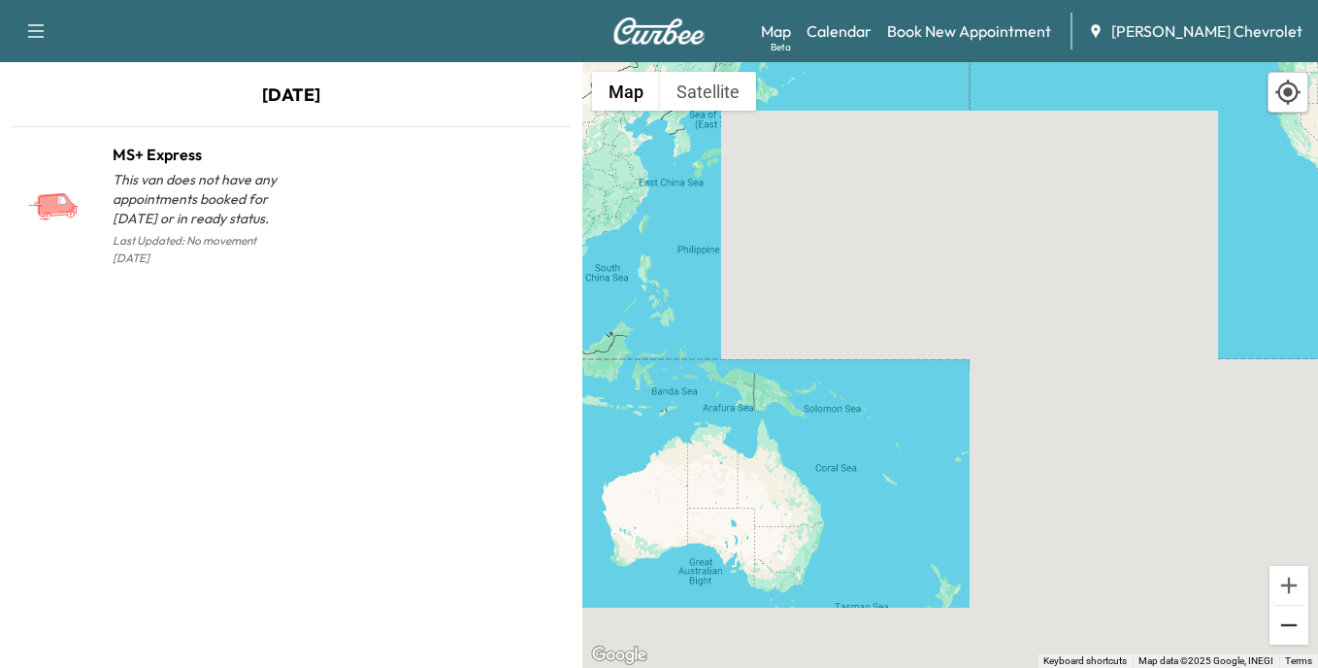
click at [1294, 626] on button "Zoom out" at bounding box center [1289, 625] width 39 height 39
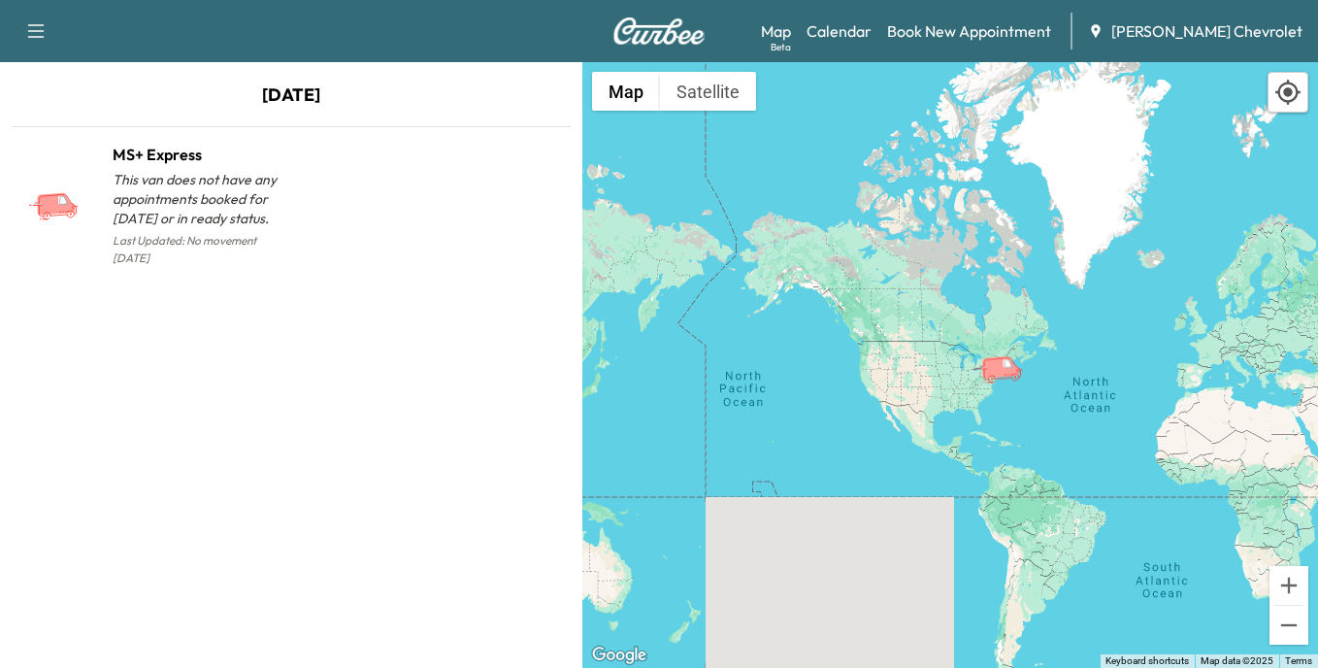
drag, startPoint x: 1256, startPoint y: 242, endPoint x: 988, endPoint y: 393, distance: 307.7
click at [990, 379] on icon "MS+ Express" at bounding box center [1001, 366] width 40 height 23
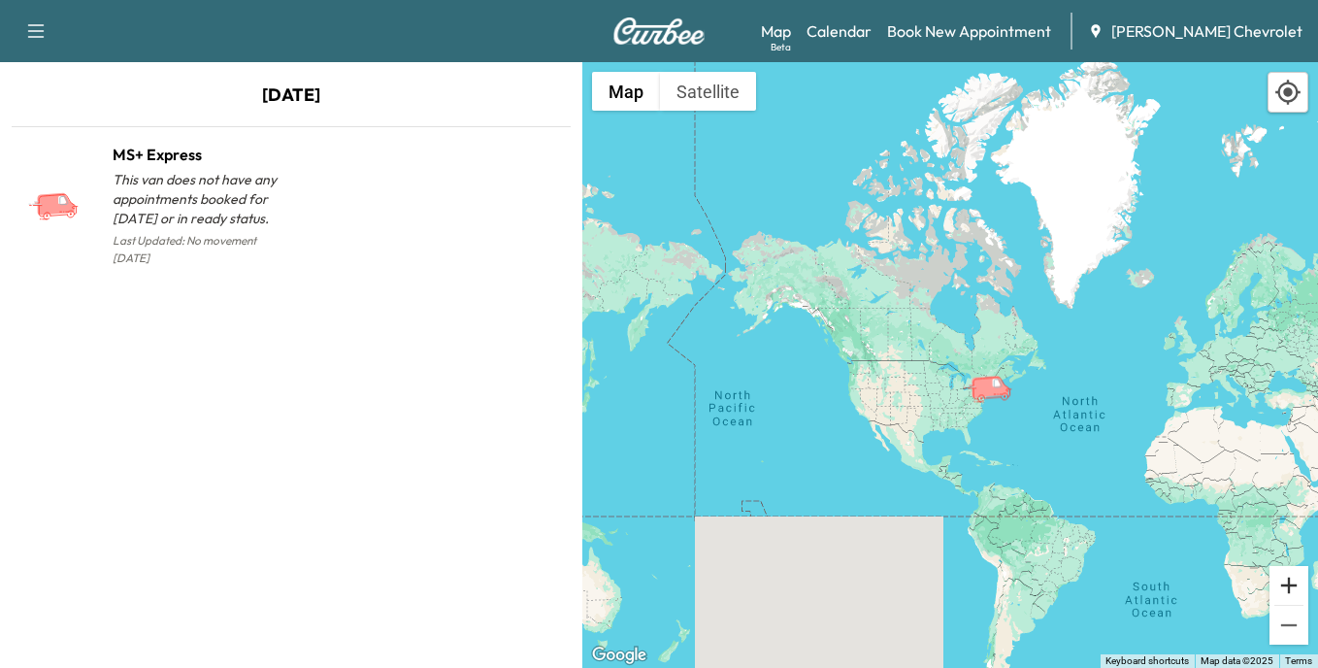
click at [1289, 587] on button "Zoom in" at bounding box center [1289, 585] width 39 height 39
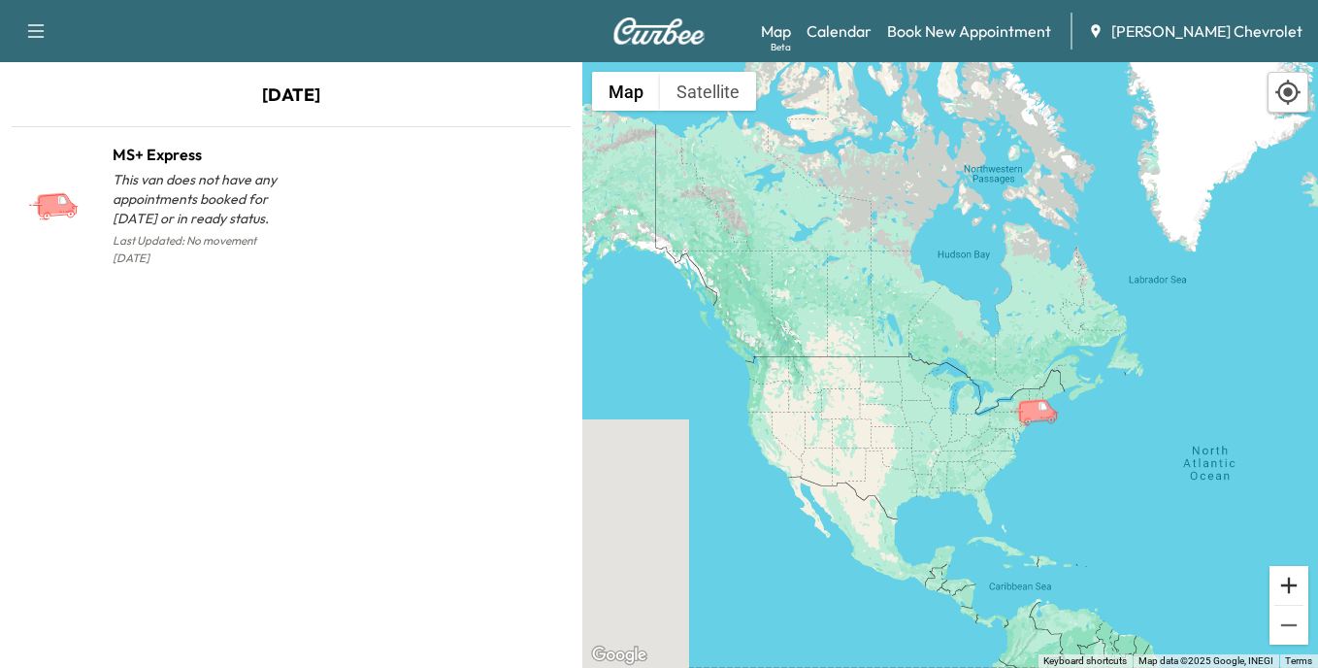
click at [1289, 586] on button "Zoom in" at bounding box center [1289, 585] width 39 height 39
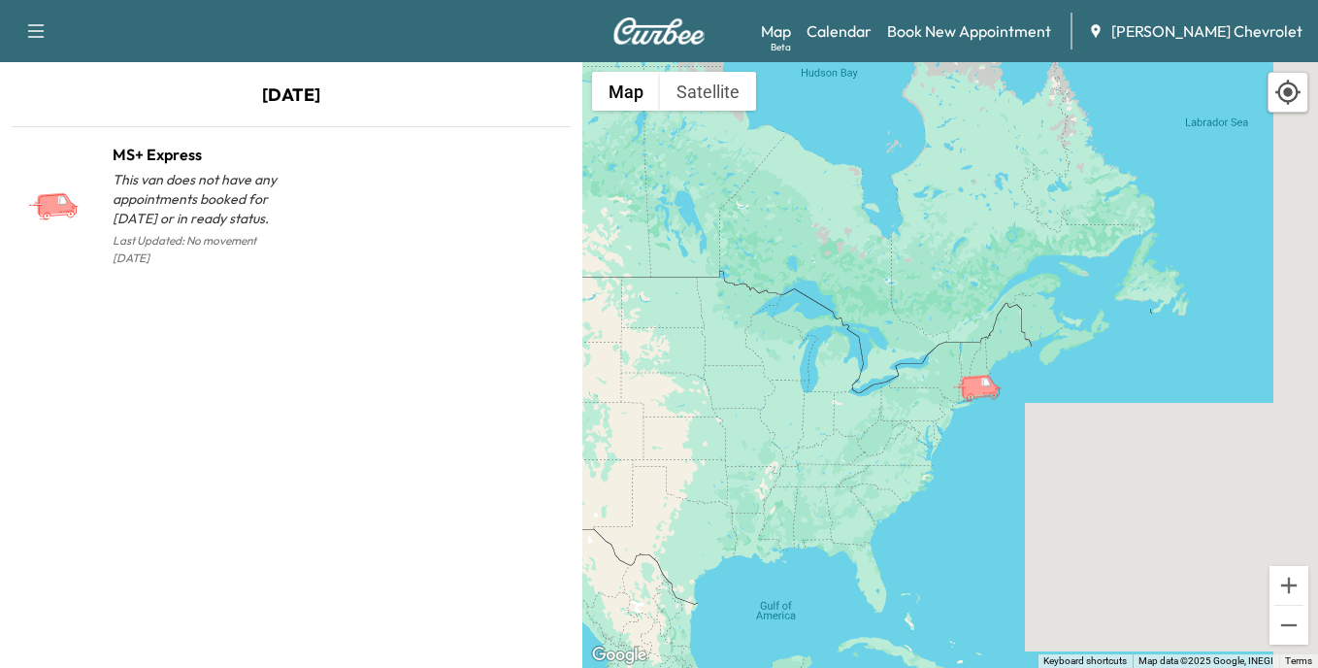
drag, startPoint x: 1184, startPoint y: 544, endPoint x: 1032, endPoint y: 471, distance: 169.3
click at [1032, 471] on div "To activate drag with keyboard, press Alt + Enter. Once in keyboard drag state,…" at bounding box center [950, 365] width 736 height 606
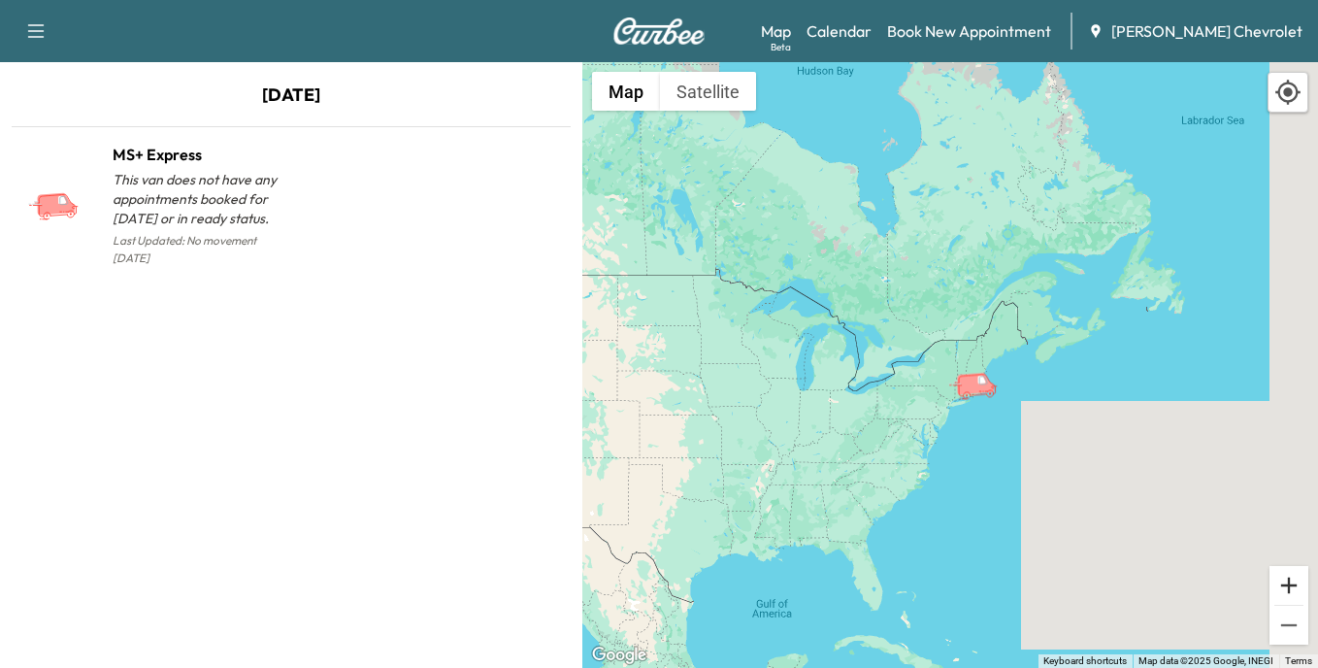
click at [1284, 583] on button "Zoom in" at bounding box center [1289, 585] width 39 height 39
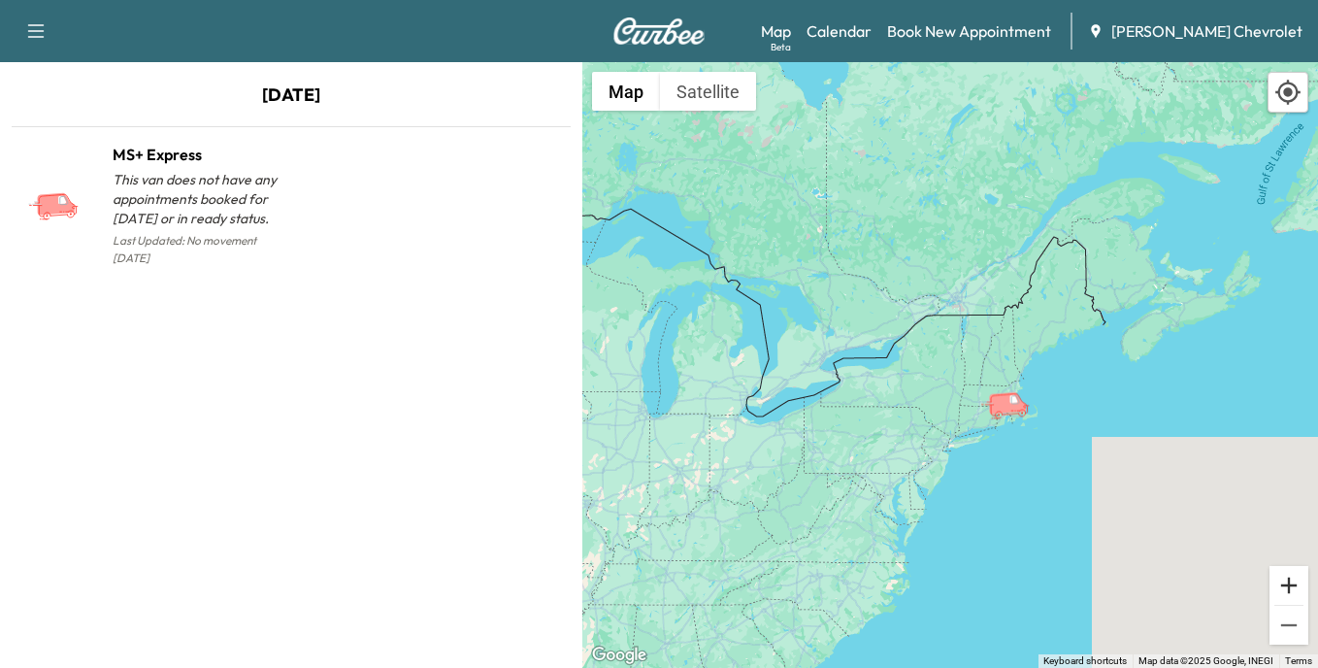
click at [1289, 582] on button "Zoom in" at bounding box center [1289, 585] width 39 height 39
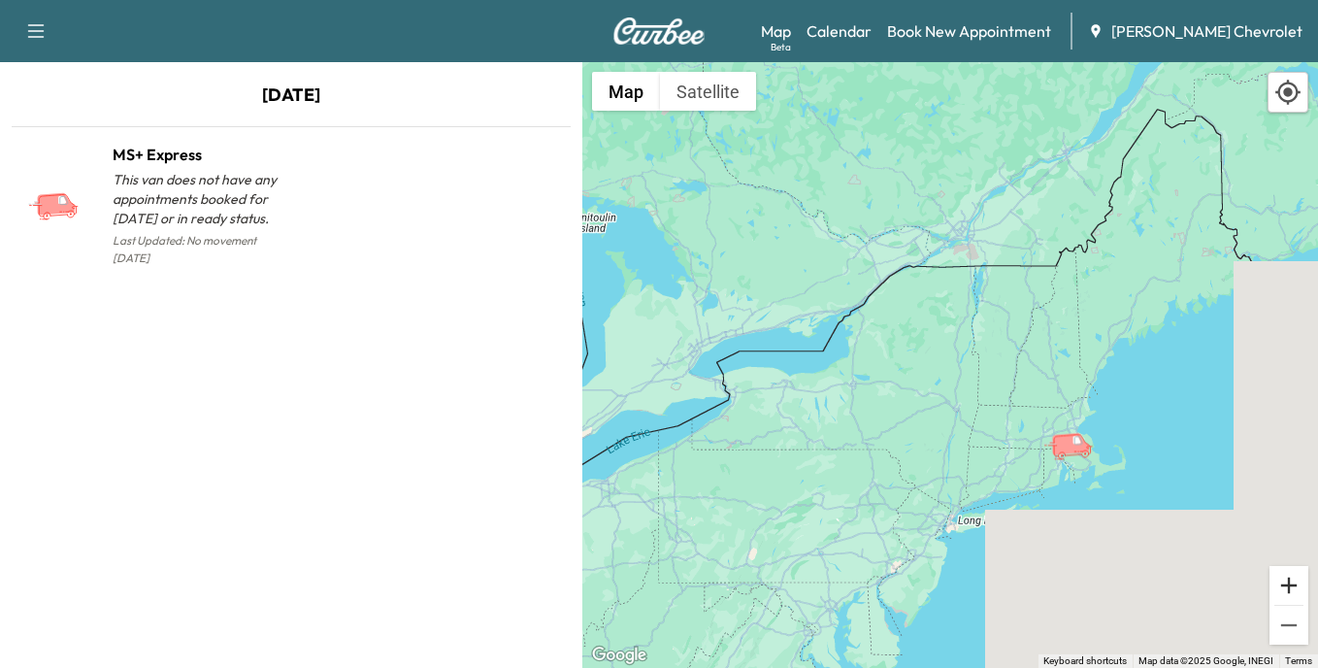
click at [1291, 582] on button "Zoom in" at bounding box center [1289, 585] width 39 height 39
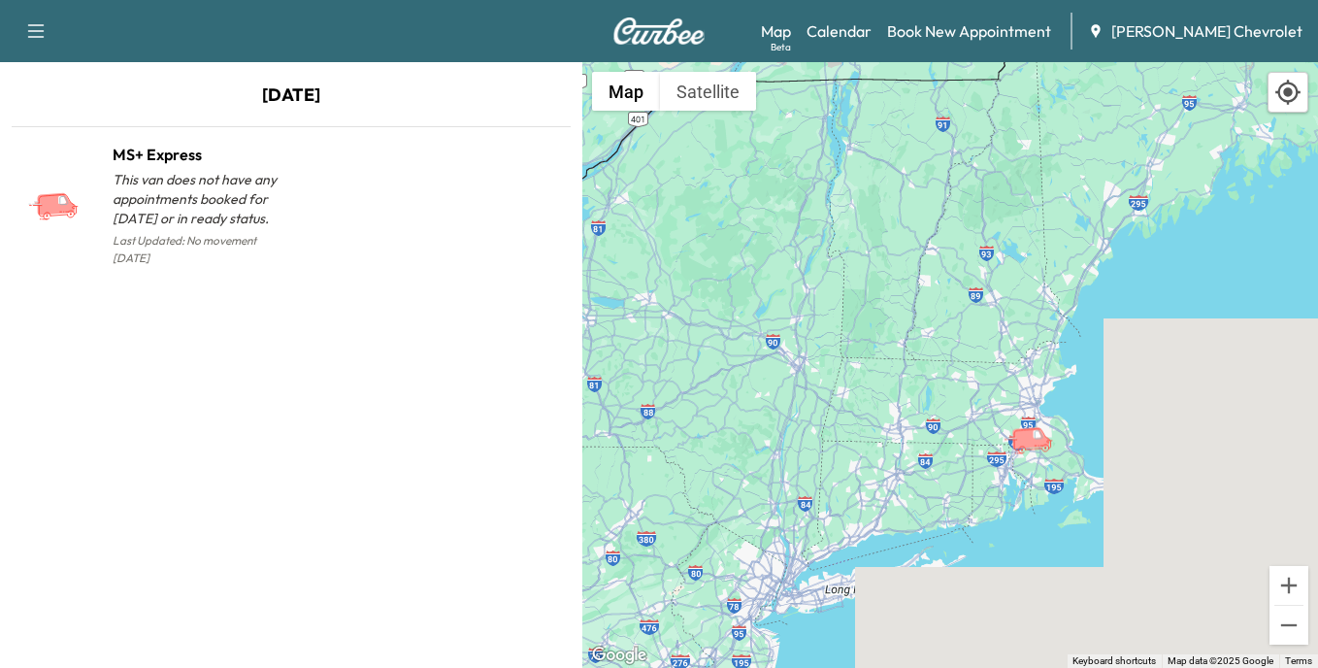
drag, startPoint x: 1148, startPoint y: 585, endPoint x: 840, endPoint y: 482, distance: 325.3
click at [891, 489] on div "To activate drag with keyboard, press Alt + Enter. Once in keyboard drag state,…" at bounding box center [950, 365] width 736 height 606
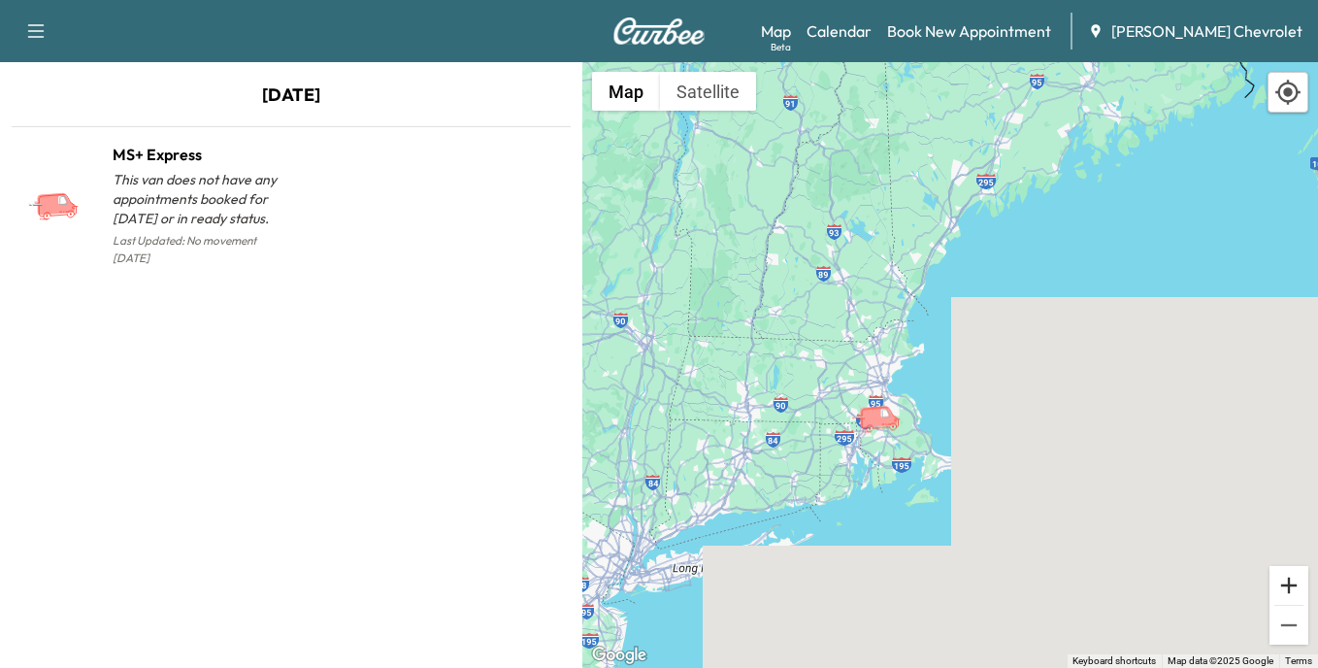
click at [1284, 584] on button "Zoom in" at bounding box center [1289, 585] width 39 height 39
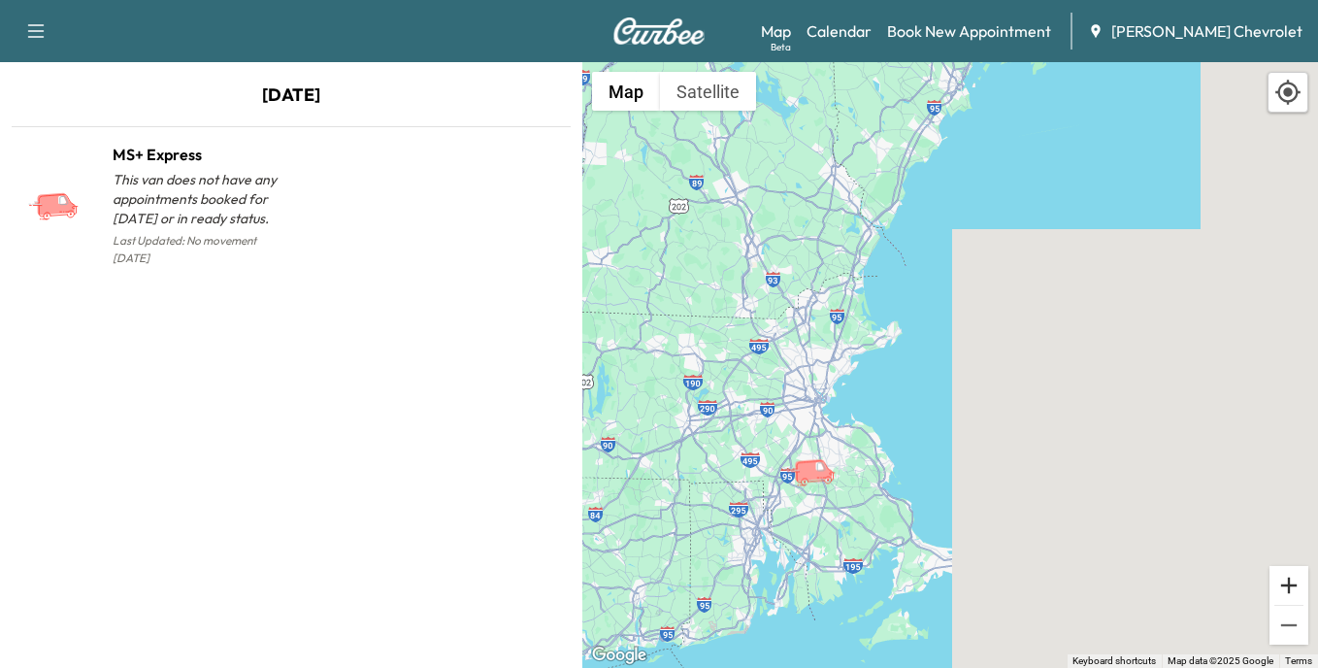
click at [1290, 579] on button "Zoom in" at bounding box center [1289, 585] width 39 height 39
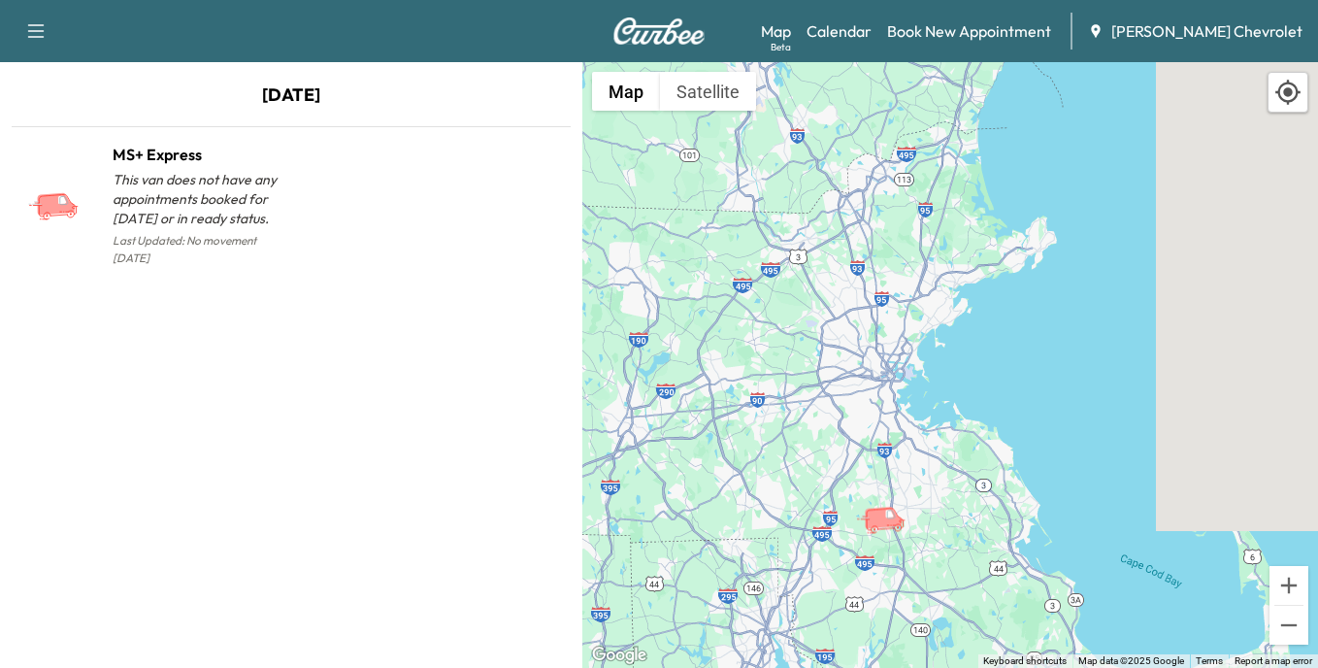
drag, startPoint x: 732, startPoint y: 481, endPoint x: 936, endPoint y: 423, distance: 212.0
click at [936, 423] on div "To activate drag with keyboard, press Alt + Enter. Once in keyboard drag state,…" at bounding box center [950, 365] width 736 height 606
click at [1290, 580] on button "Zoom in" at bounding box center [1289, 585] width 39 height 39
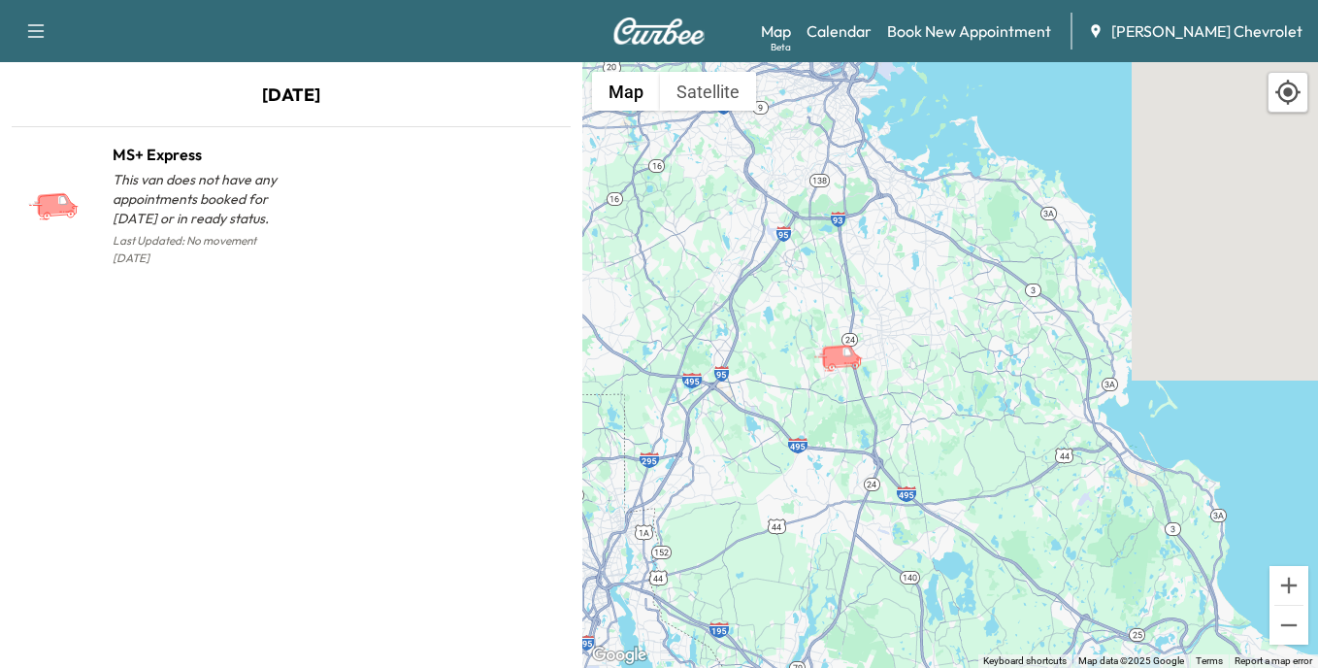
drag, startPoint x: 977, startPoint y: 600, endPoint x: 999, endPoint y: 283, distance: 317.1
click at [999, 283] on div "To activate drag with keyboard, press Alt + Enter. Once in keyboard drag state,…" at bounding box center [950, 365] width 736 height 606
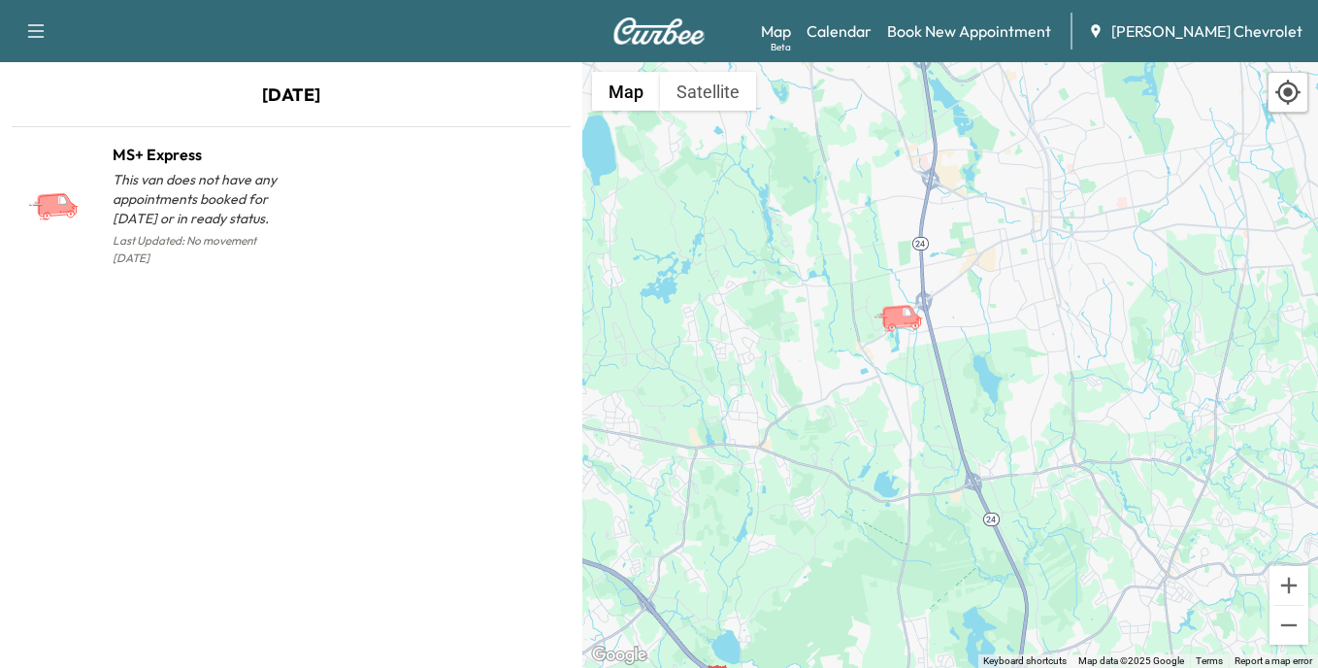
drag, startPoint x: 696, startPoint y: 393, endPoint x: 1067, endPoint y: 426, distance: 372.2
click at [1067, 426] on div "To activate drag with keyboard, press Alt + Enter. Once in keyboard drag state,…" at bounding box center [950, 365] width 736 height 606
